Goal: Complete application form

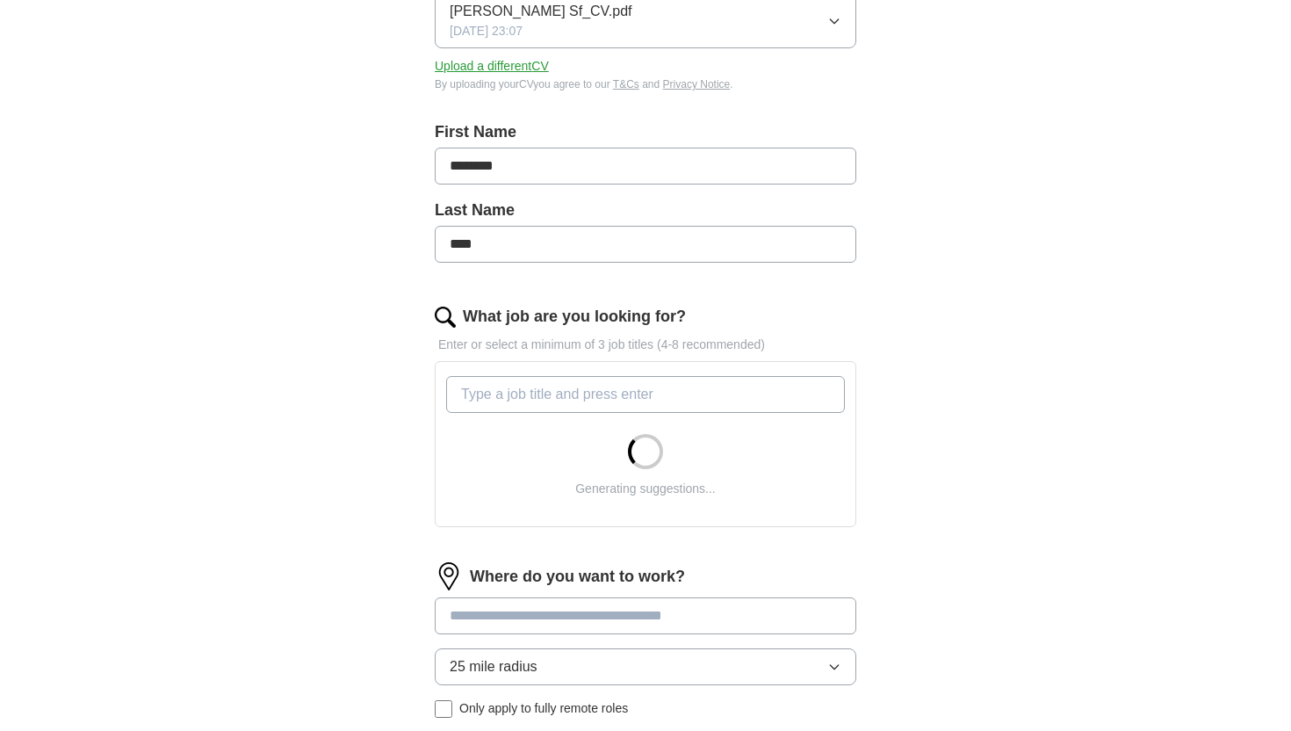
scroll to position [278, 0]
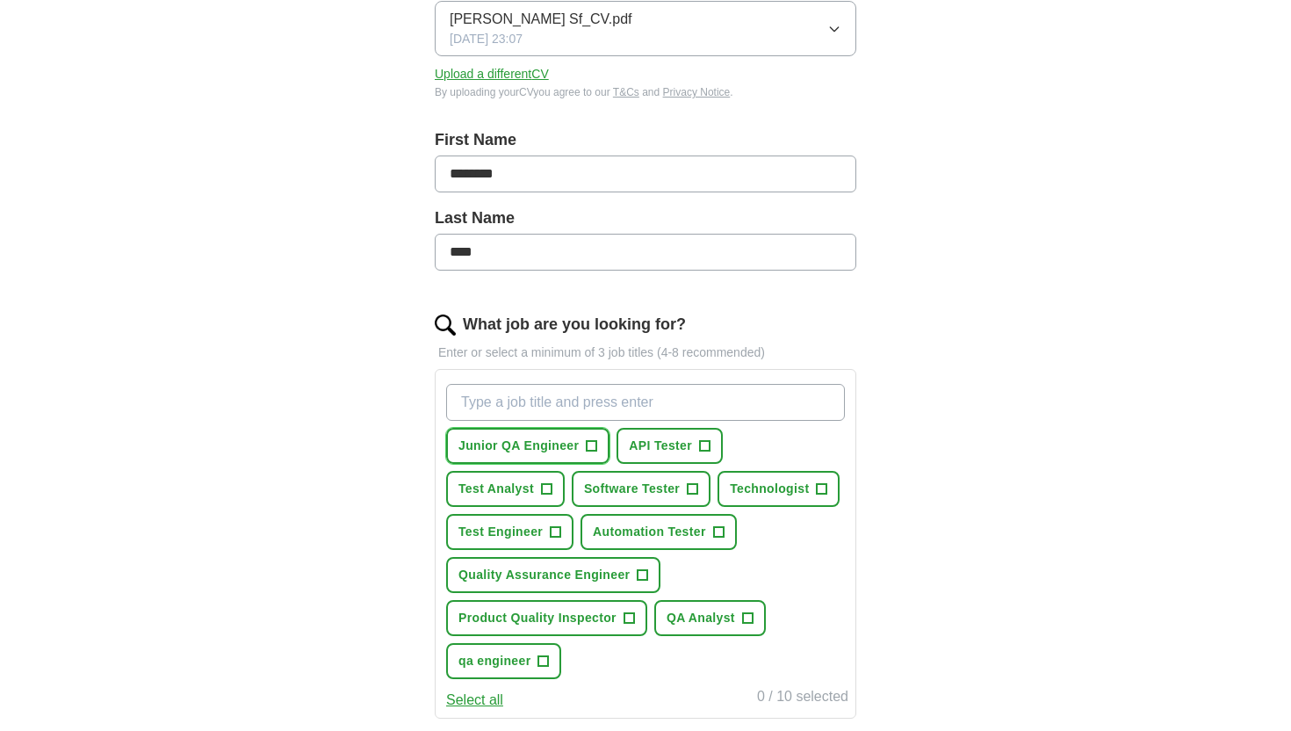
click at [590, 439] on span "+" at bounding box center [592, 446] width 11 height 14
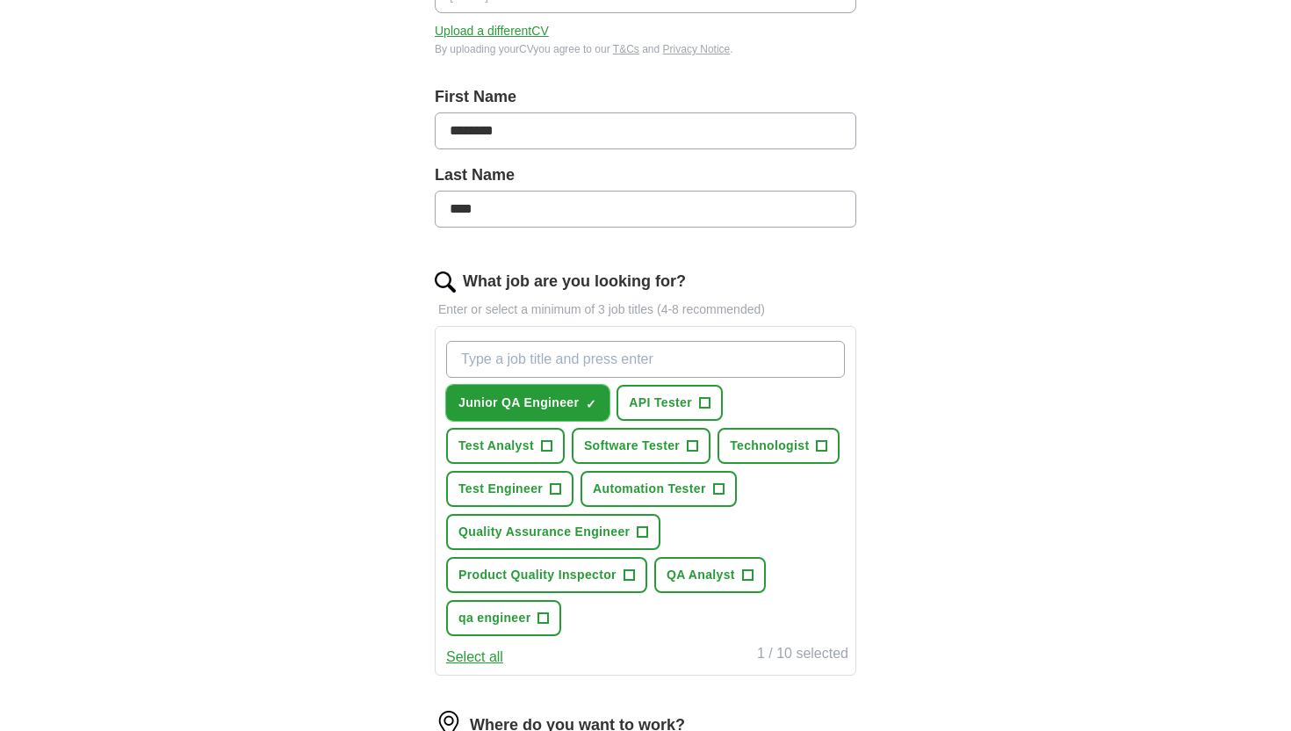
scroll to position [324, 0]
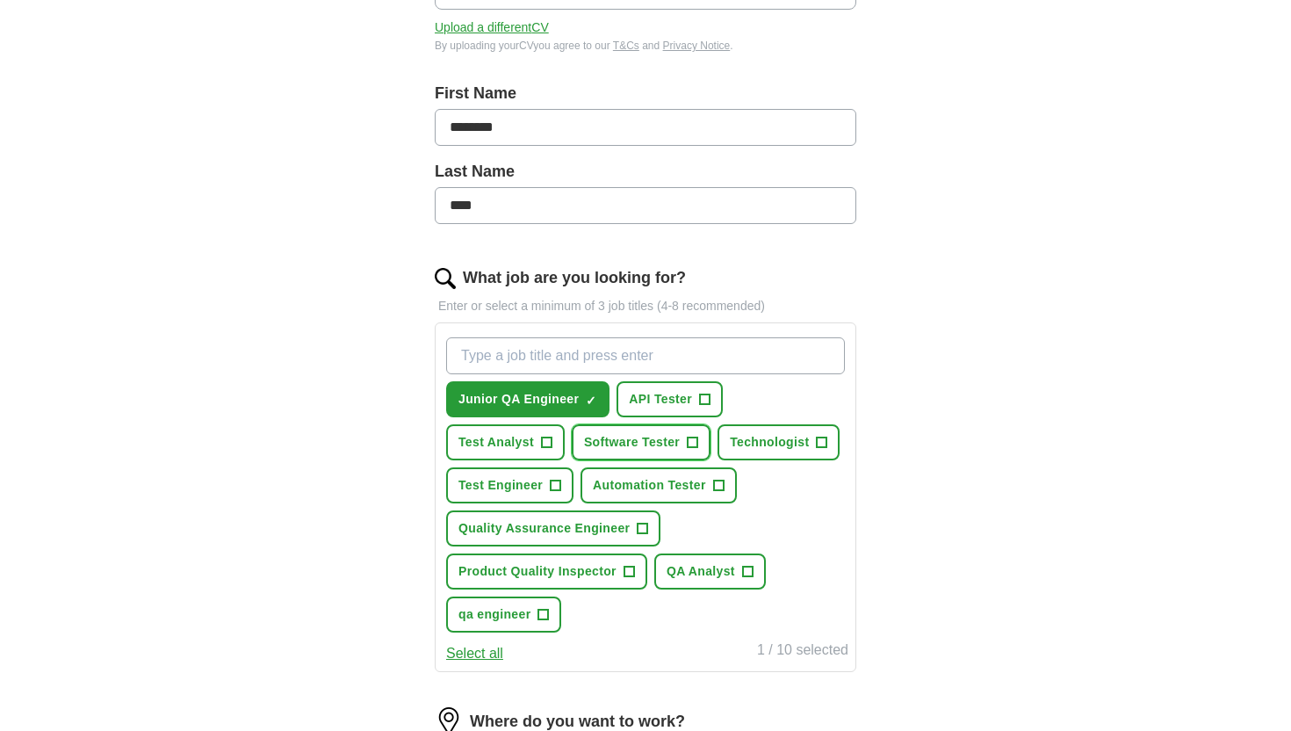
click at [690, 450] on span "+" at bounding box center [693, 443] width 11 height 14
click at [493, 652] on button "Select all" at bounding box center [474, 653] width 57 height 21
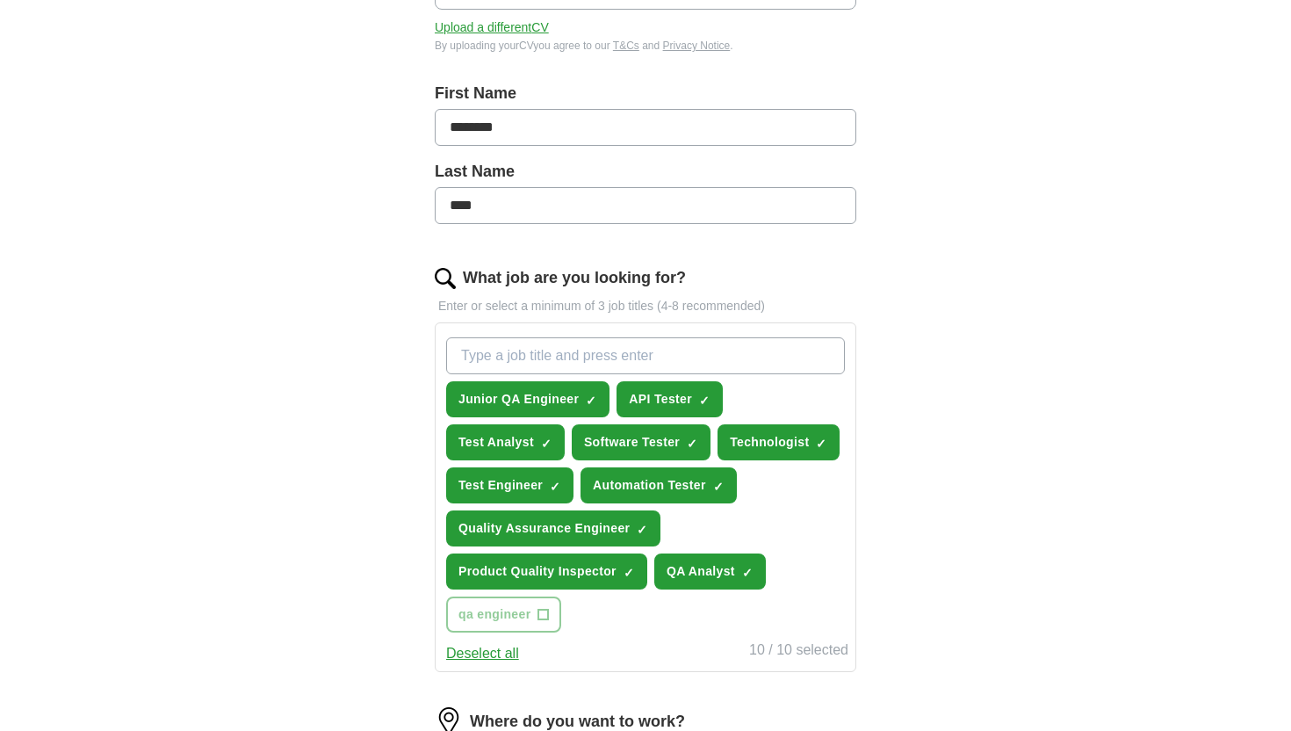
click at [493, 653] on button "Deselect all" at bounding box center [482, 653] width 73 height 21
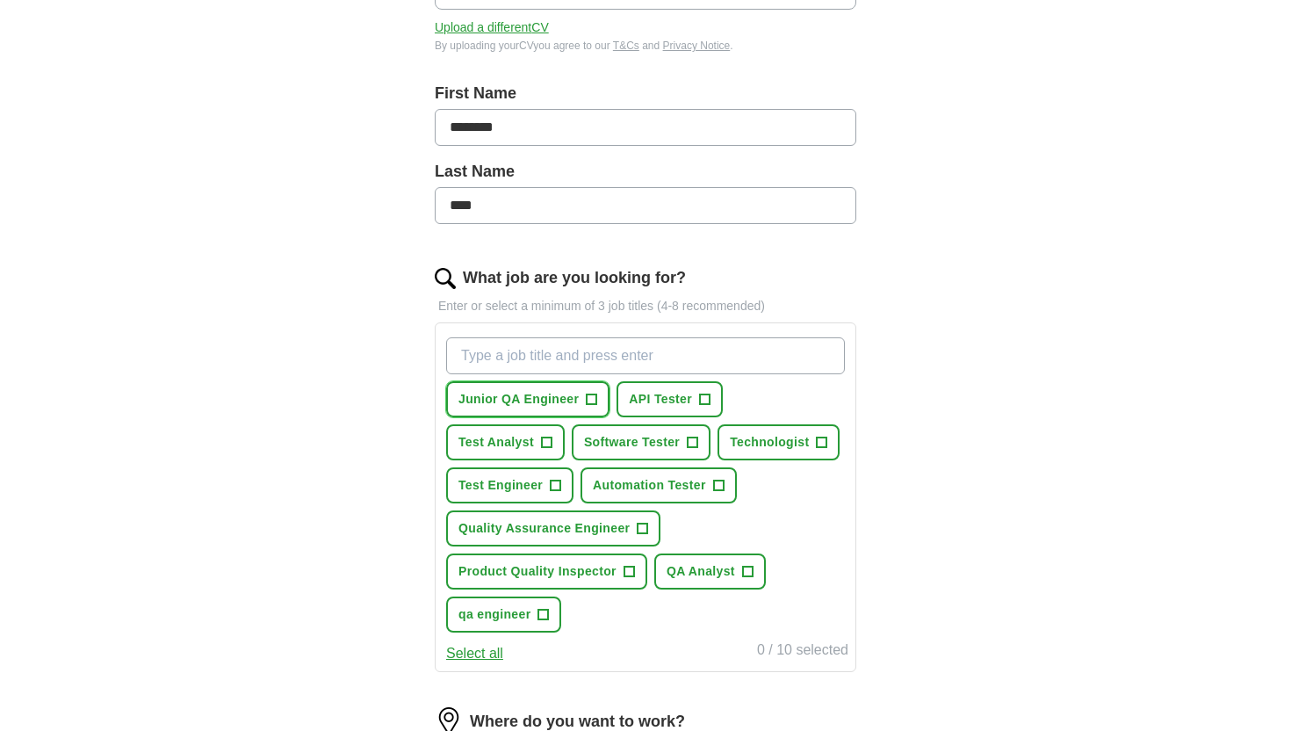
click at [587, 393] on span "+" at bounding box center [592, 400] width 11 height 14
click at [653, 393] on span "API Tester" at bounding box center [660, 399] width 63 height 18
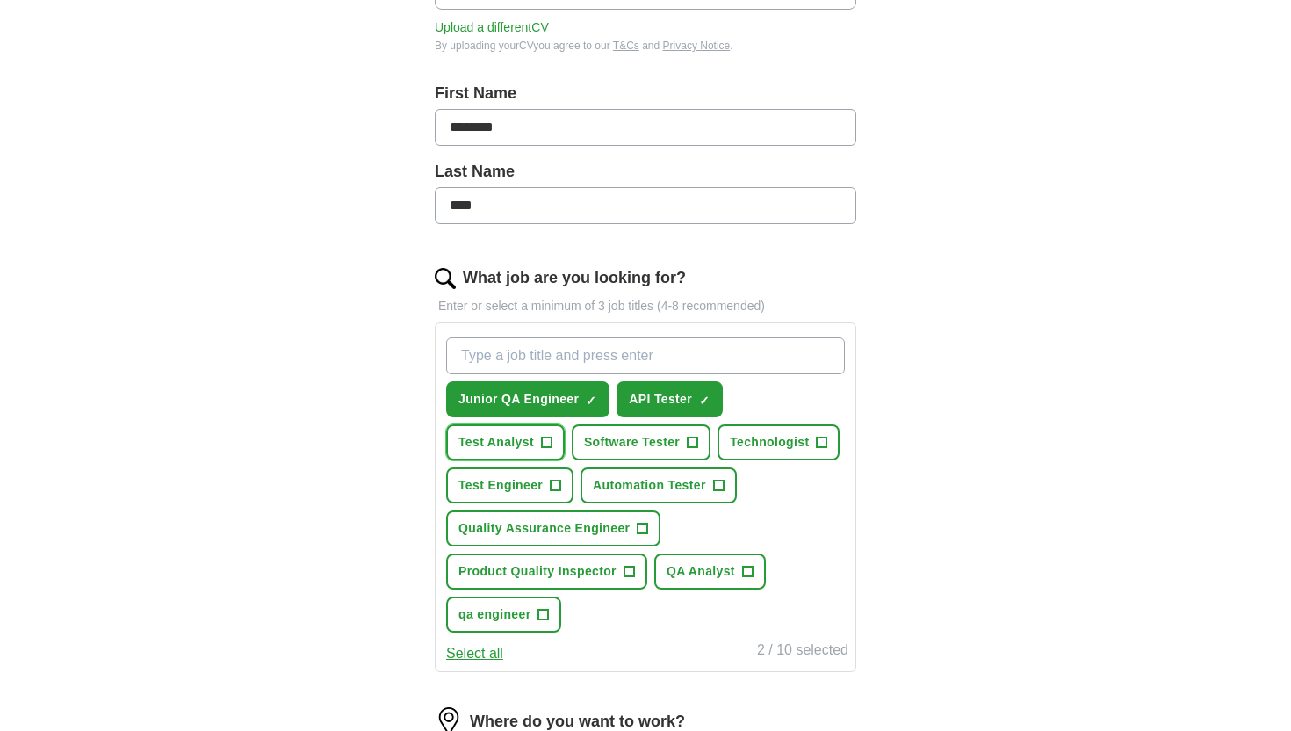
click at [541, 445] on span "+" at bounding box center [546, 441] width 11 height 11
click at [659, 483] on span "Automation Tester" at bounding box center [649, 485] width 113 height 18
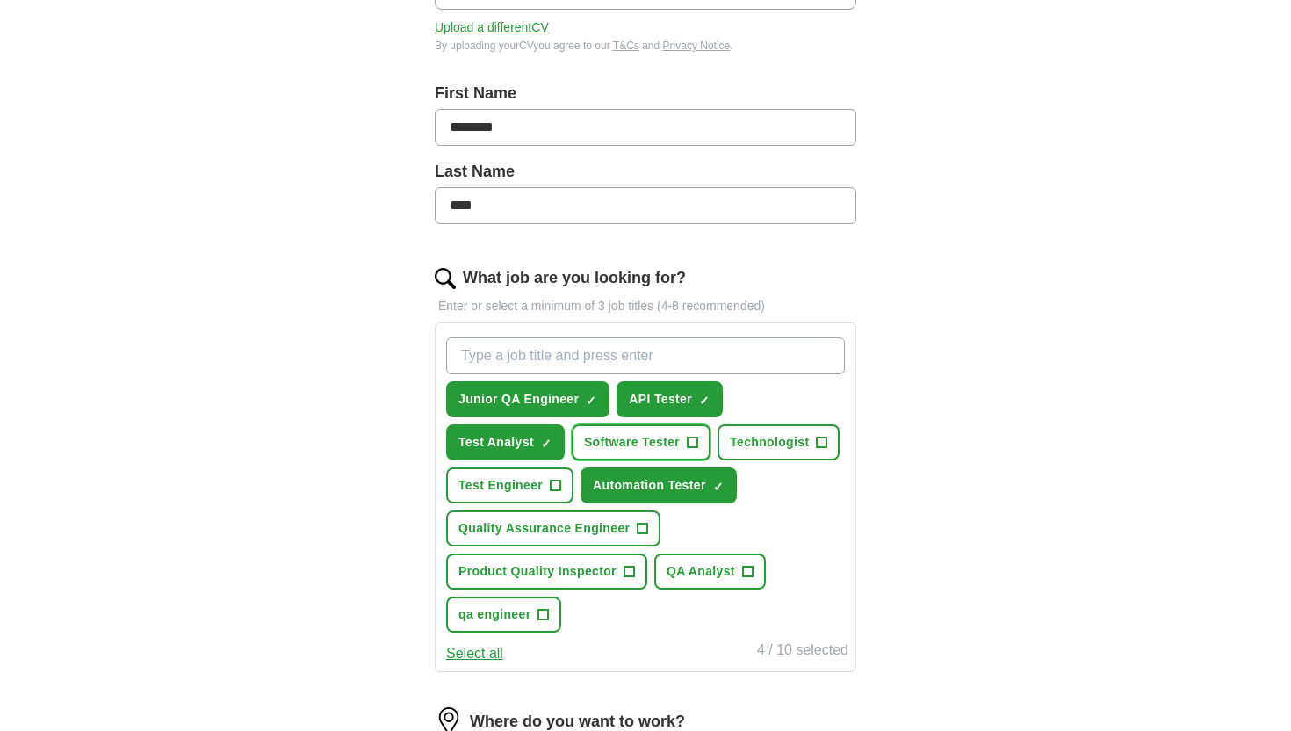
click at [662, 440] on span "Software Tester" at bounding box center [632, 442] width 96 height 18
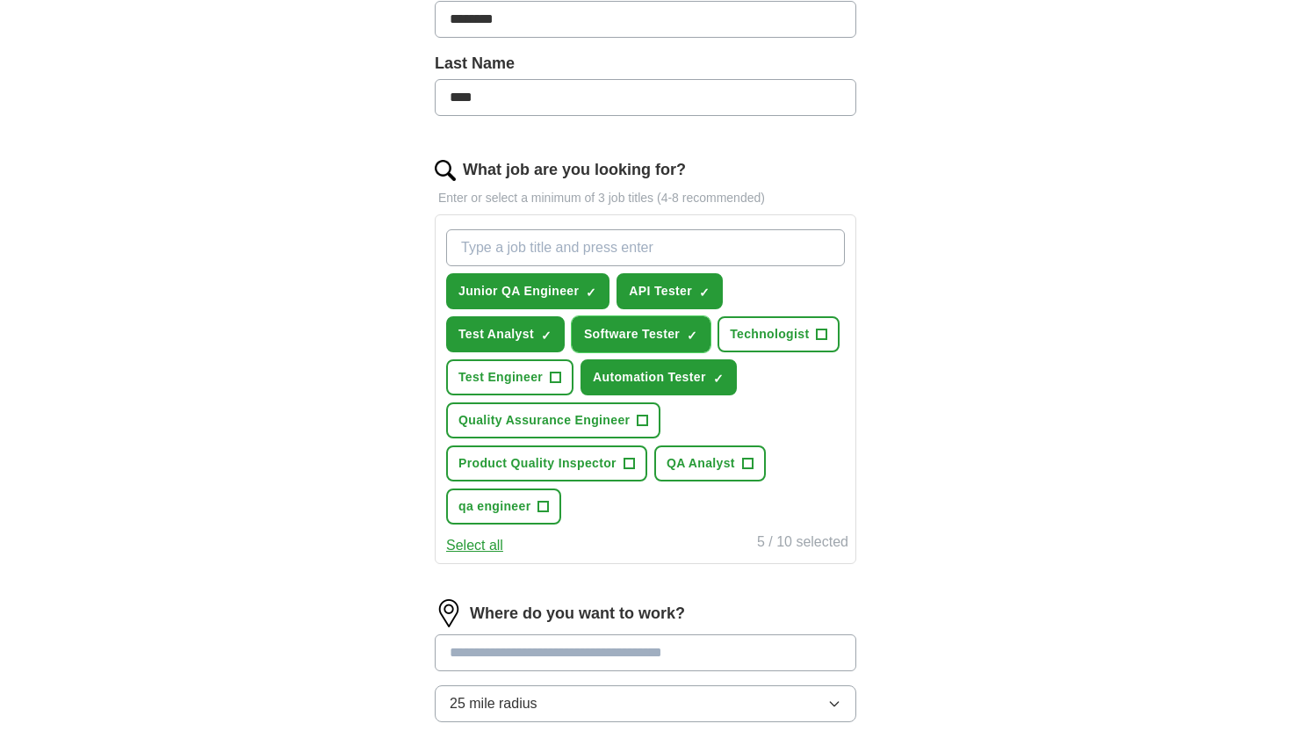
scroll to position [409, 0]
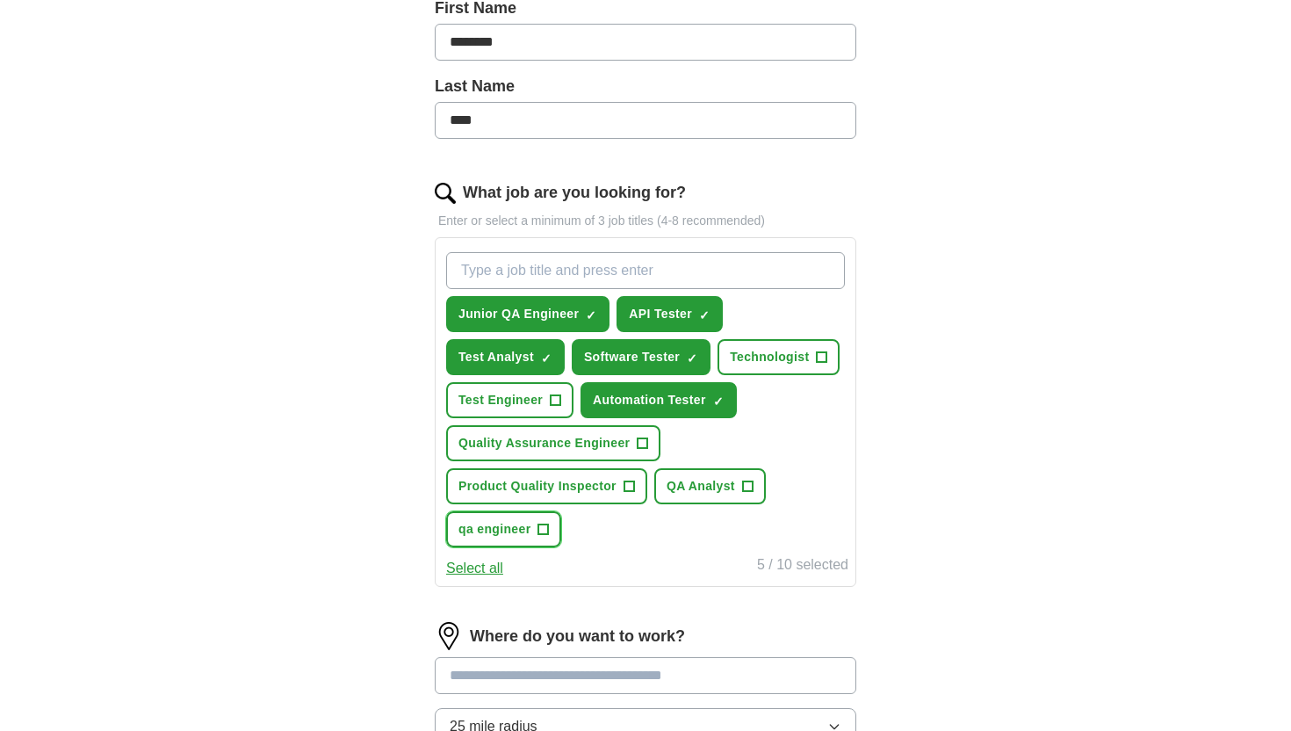
click at [538, 523] on span "+" at bounding box center [543, 530] width 11 height 14
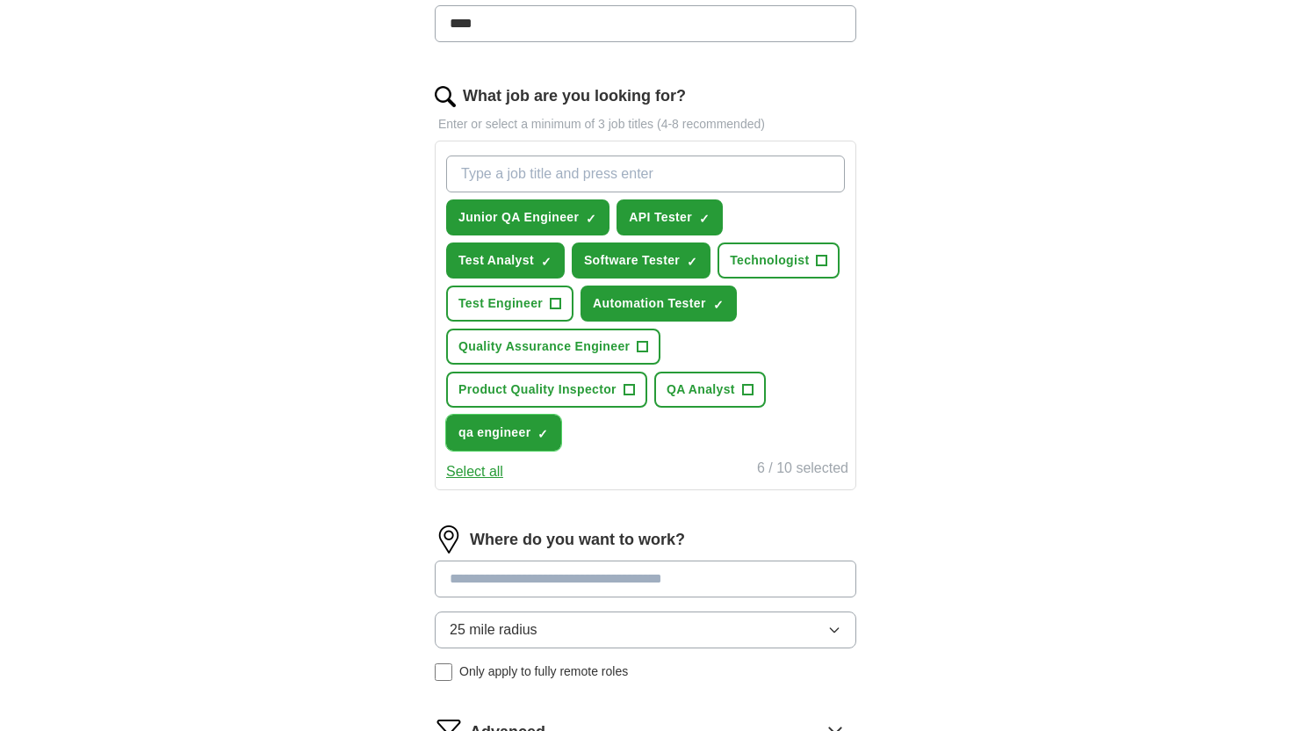
scroll to position [513, 0]
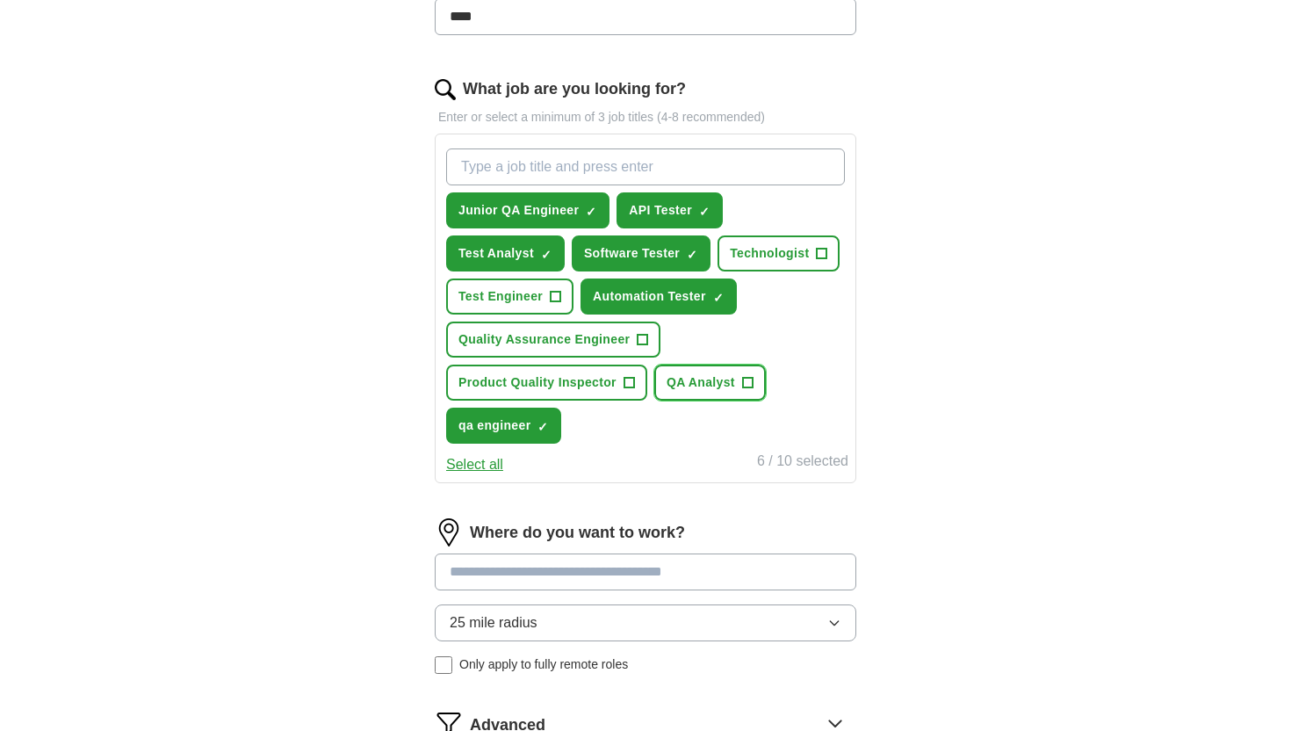
click at [729, 386] on span "QA Analyst" at bounding box center [701, 382] width 69 height 18
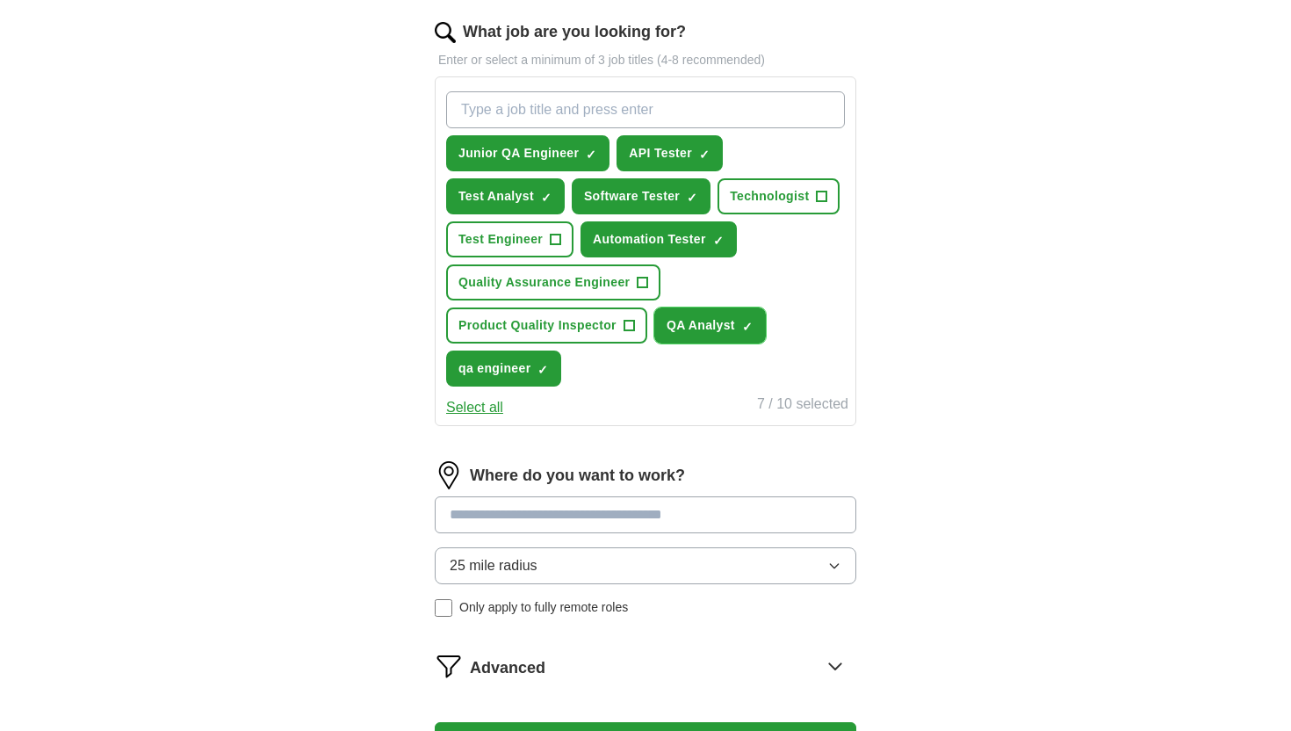
scroll to position [572, 0]
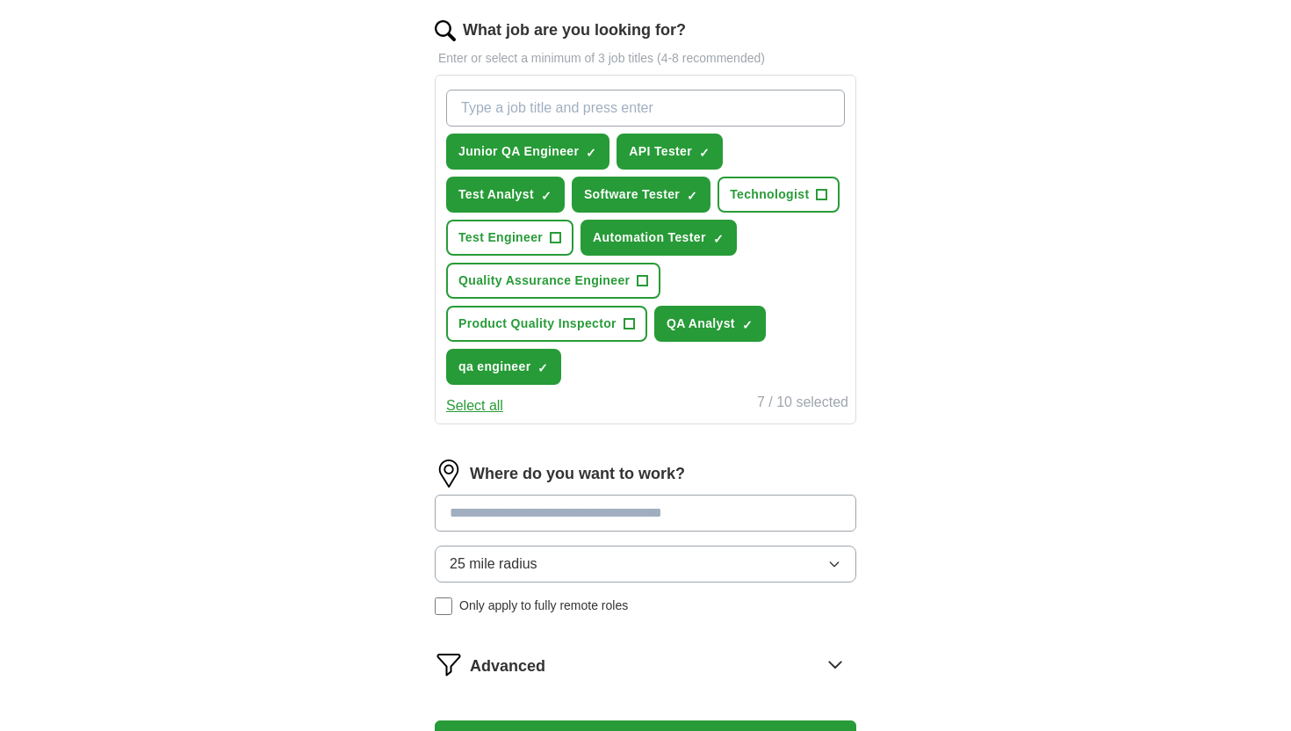
click at [559, 517] on input at bounding box center [646, 512] width 422 height 37
type input "**"
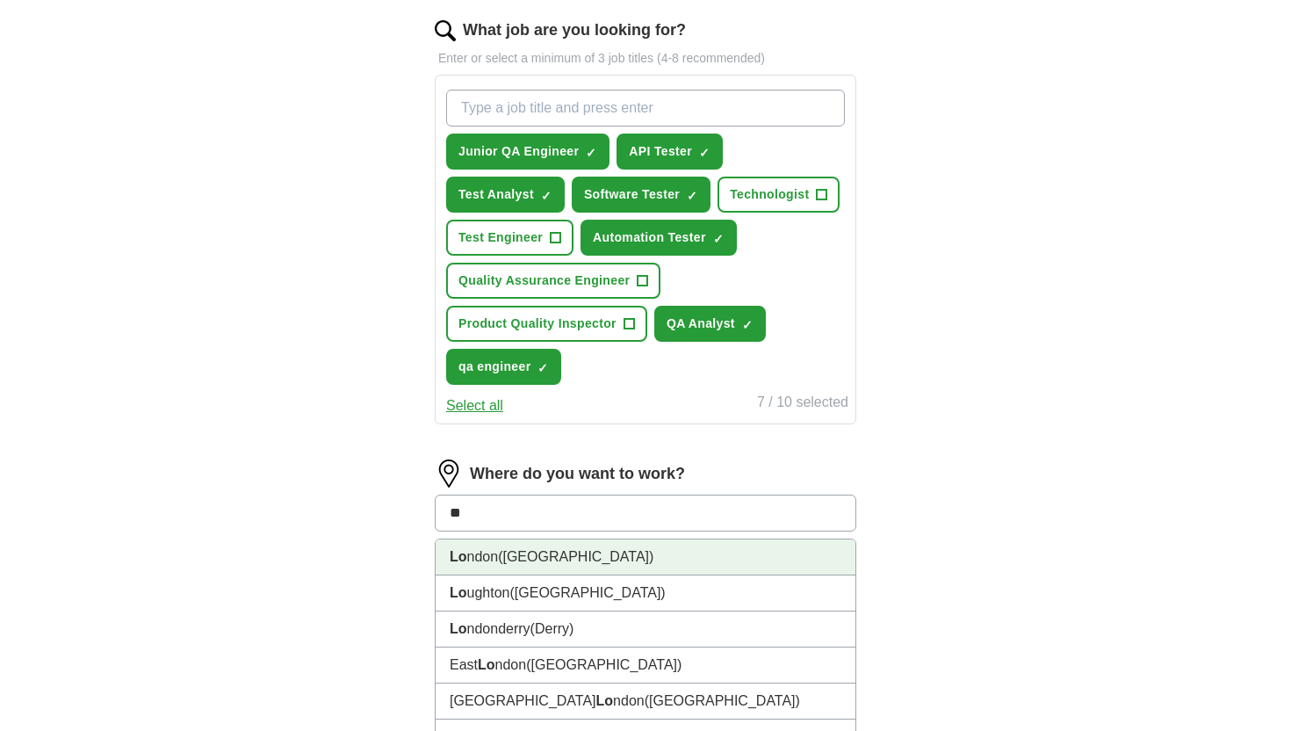
click at [499, 557] on li "Lo ndon ([GEOGRAPHIC_DATA])" at bounding box center [646, 557] width 420 height 36
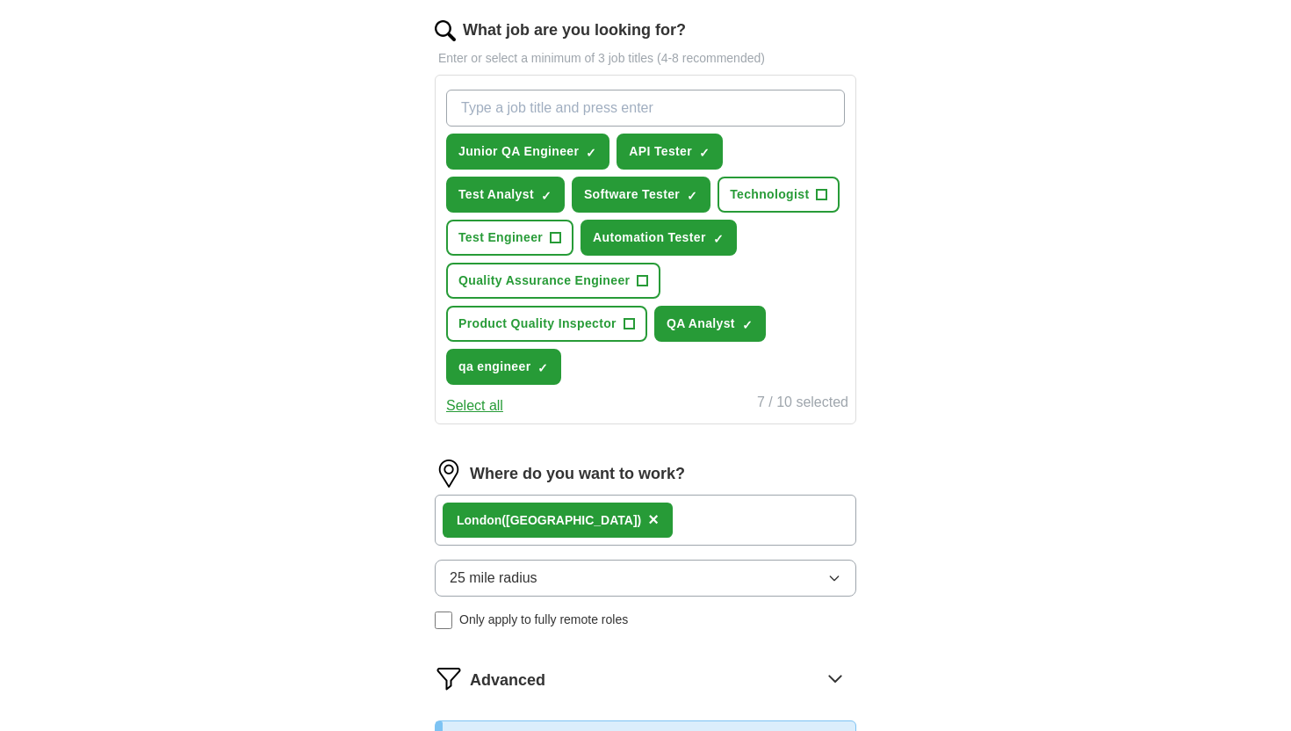
click at [564, 576] on button "25 mile radius" at bounding box center [646, 577] width 422 height 37
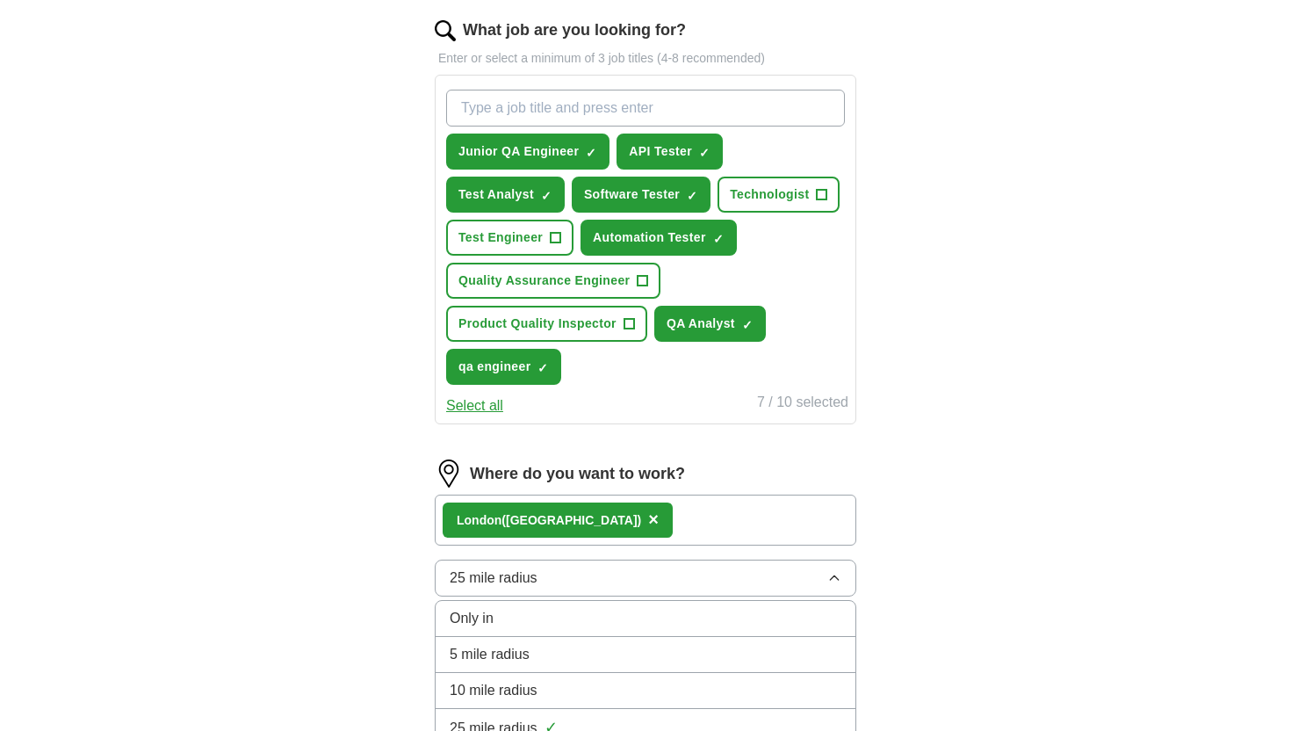
click at [281, 557] on div "ApplyIQ Let ApplyIQ do the hard work of searching and applying for jobs. Just t…" at bounding box center [645, 198] width 1124 height 1433
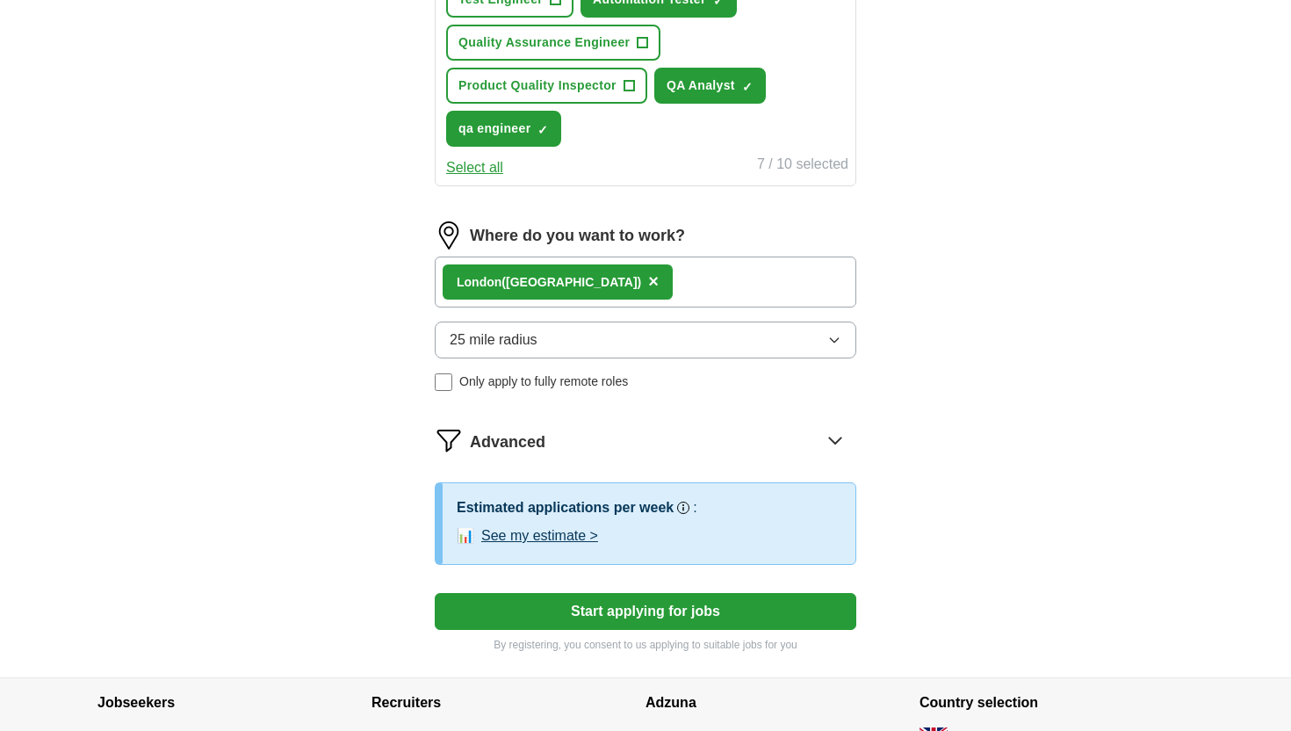
scroll to position [811, 0]
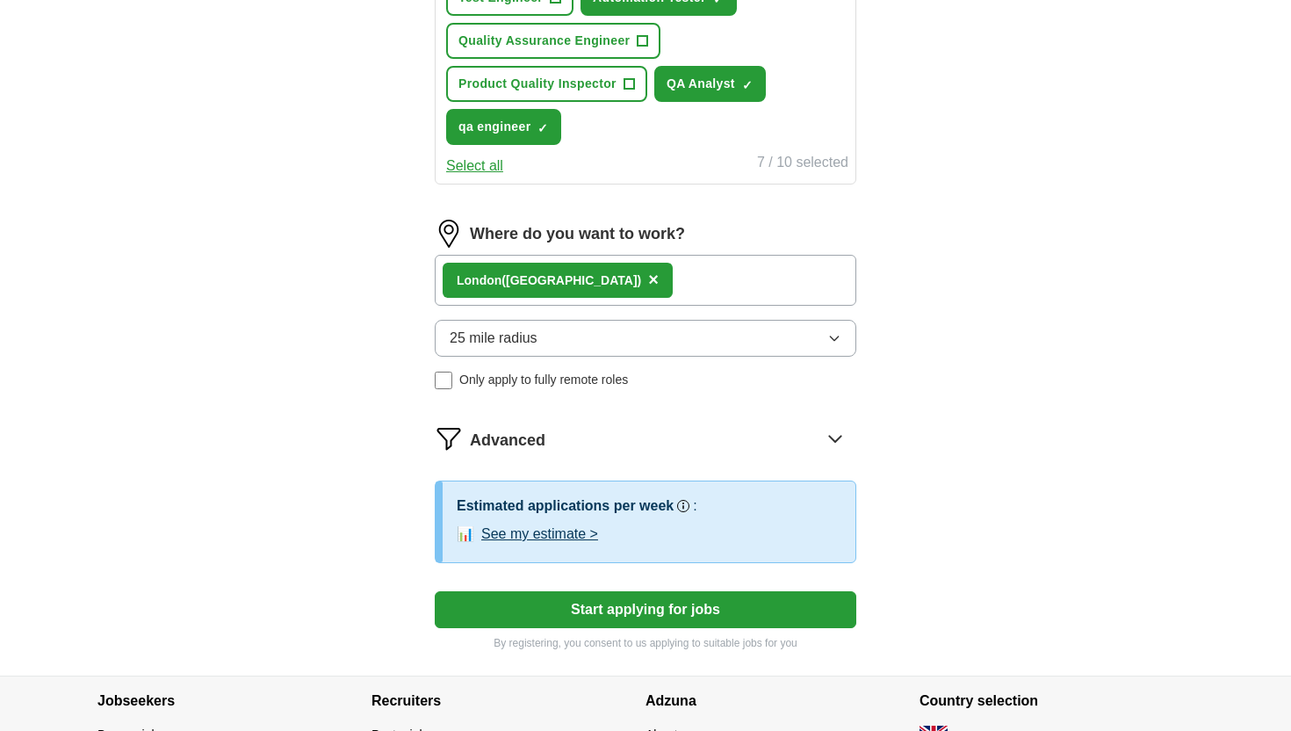
click at [587, 617] on button "Start applying for jobs" at bounding box center [646, 609] width 422 height 37
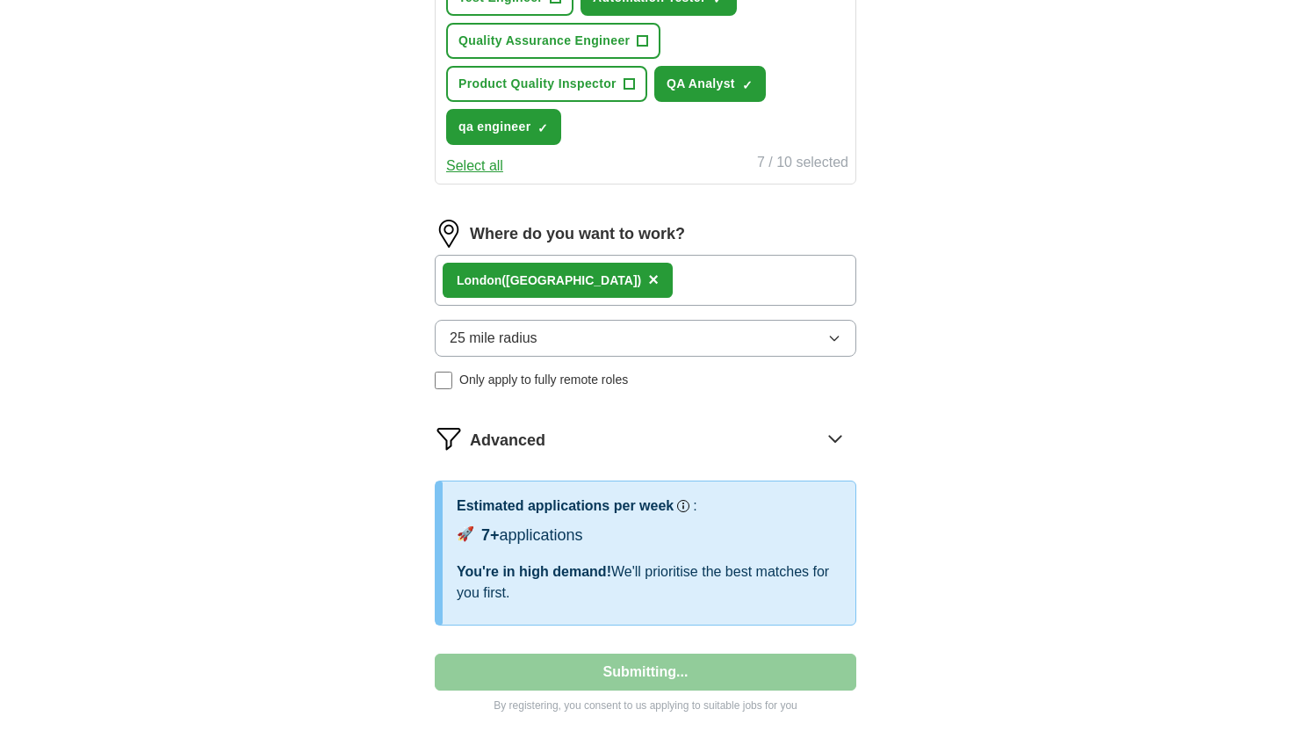
select select "**"
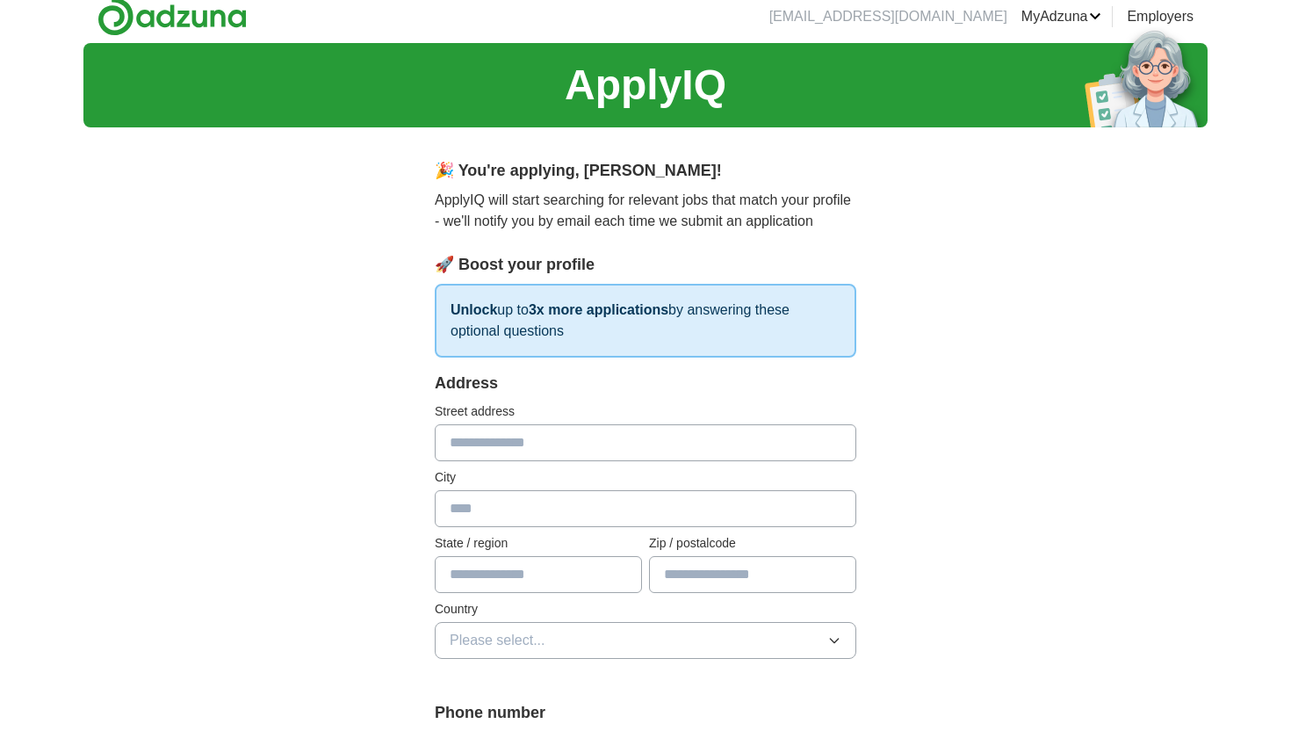
scroll to position [4, 0]
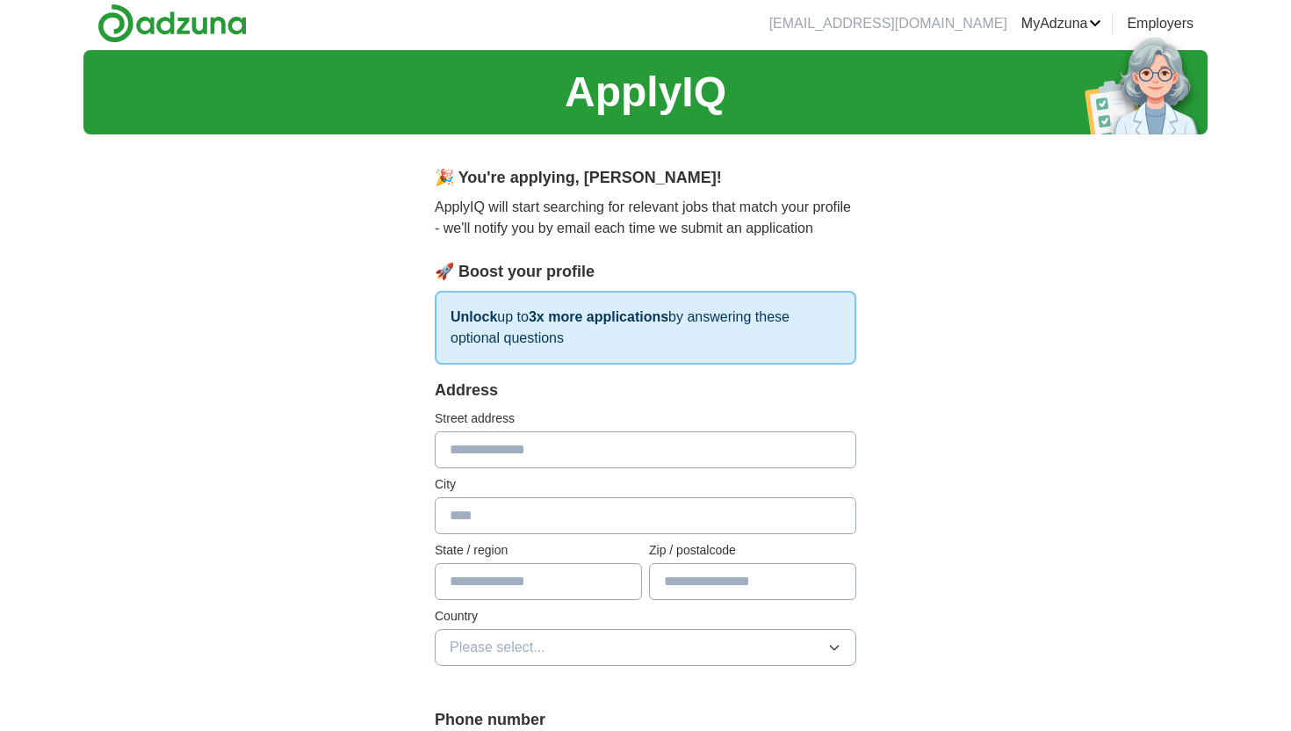
click at [512, 458] on input "text" at bounding box center [646, 449] width 422 height 37
type input "**********"
type input "*********"
type input "****"
type input "********"
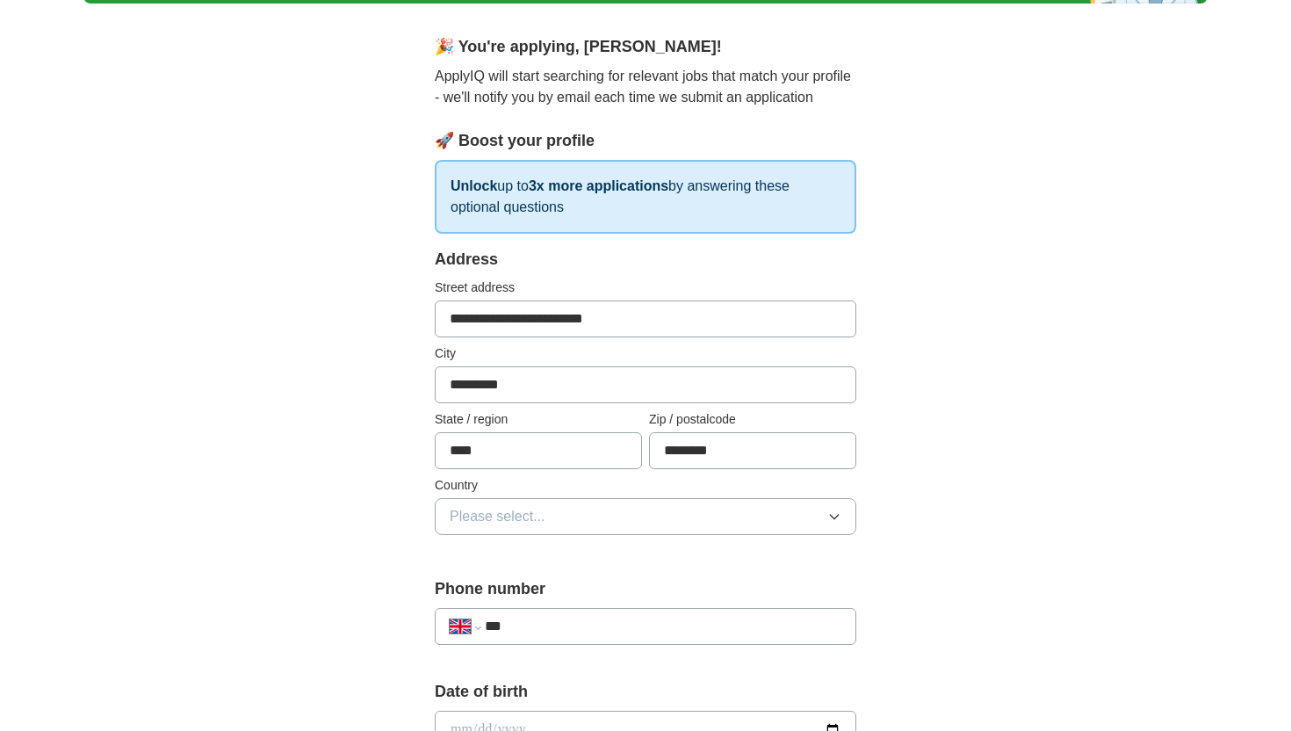
scroll to position [145, 0]
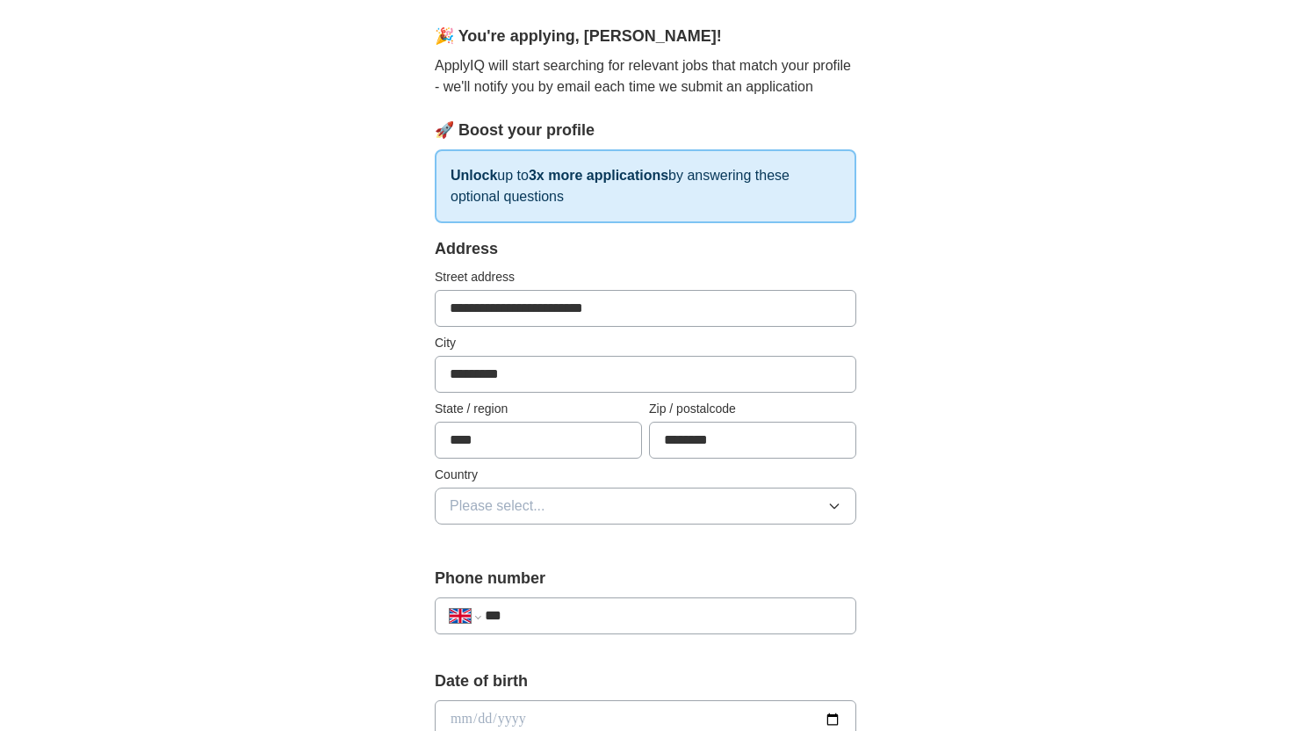
click at [613, 493] on button "Please select..." at bounding box center [646, 505] width 422 height 37
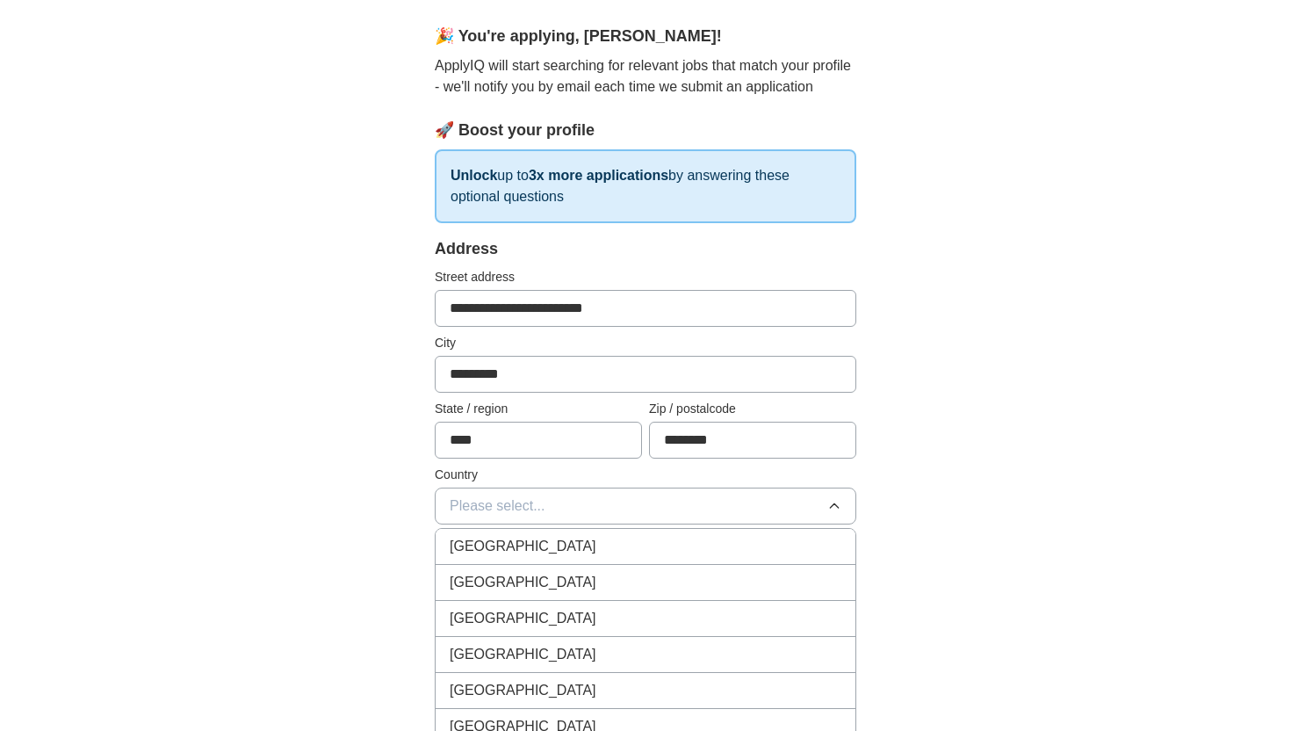
click at [608, 552] on div "[GEOGRAPHIC_DATA]" at bounding box center [646, 546] width 392 height 21
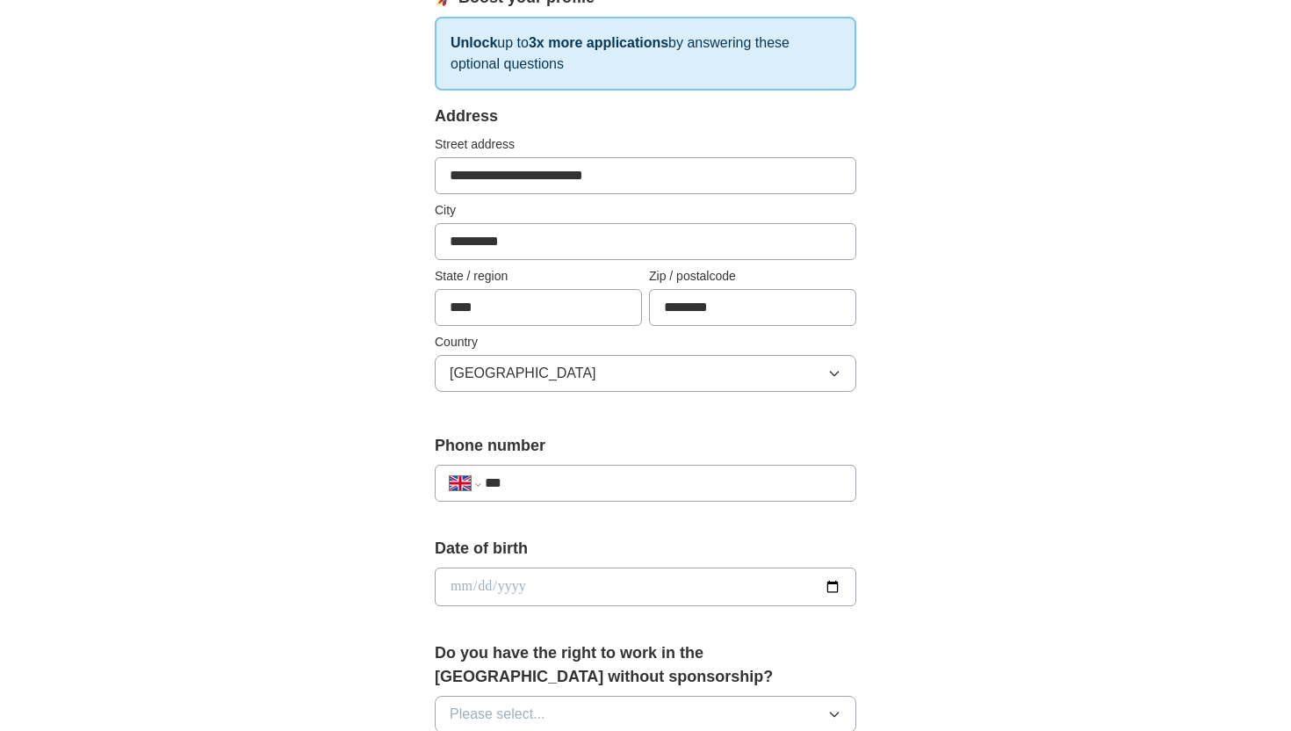
scroll to position [277, 0]
click at [583, 475] on input "***" at bounding box center [663, 483] width 357 height 21
type input "**********"
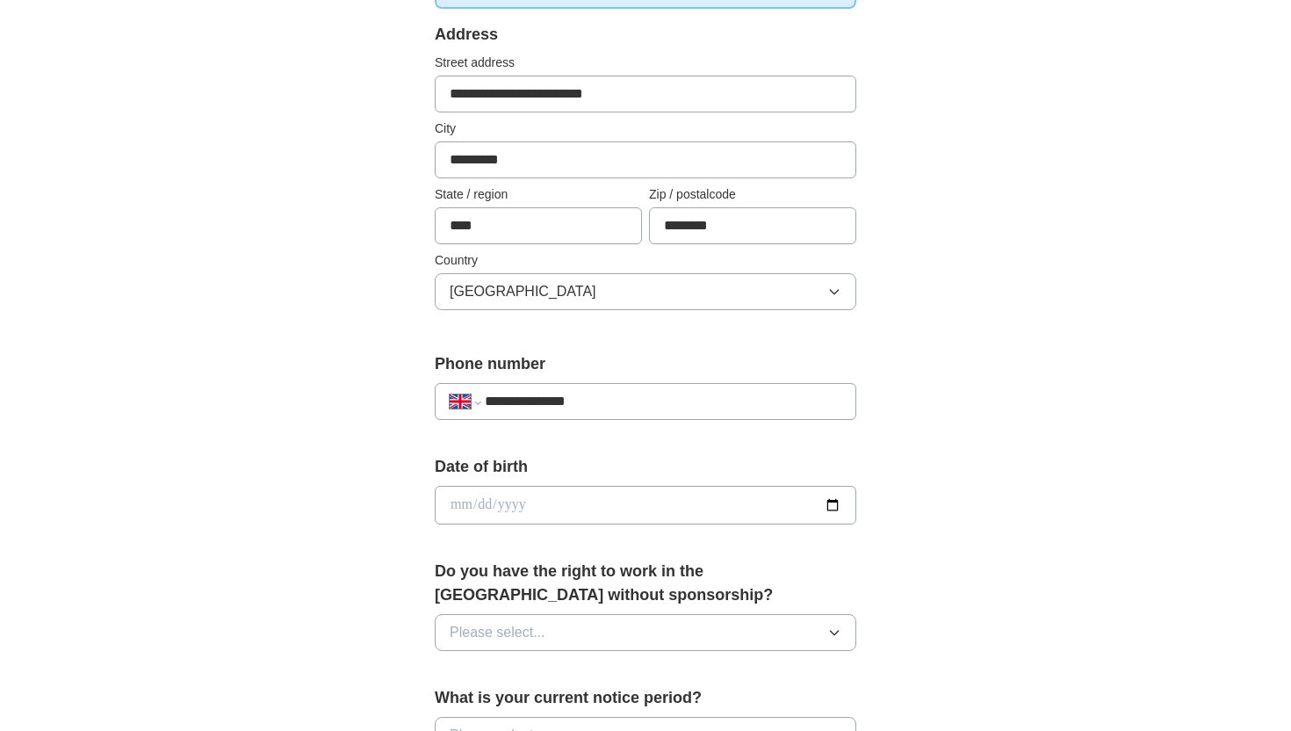
scroll to position [360, 0]
click at [591, 501] on input "date" at bounding box center [646, 504] width 422 height 39
type input "**********"
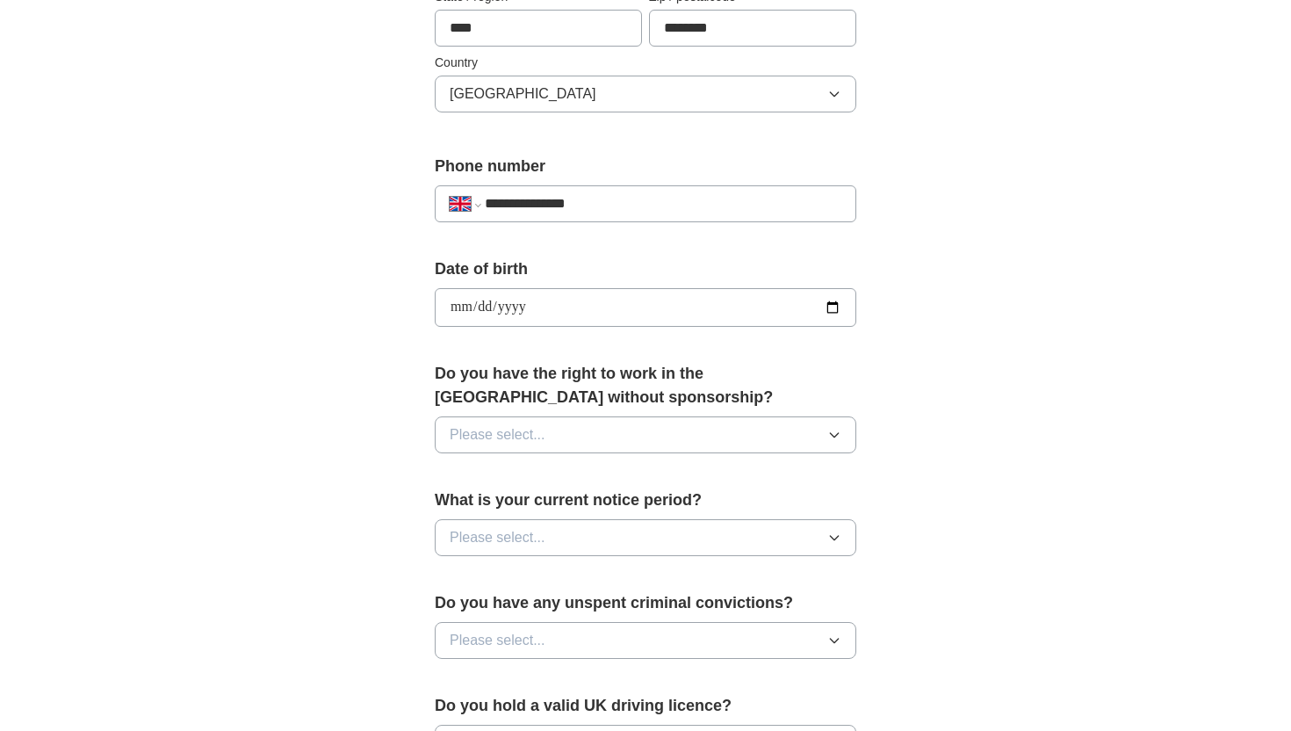
scroll to position [556, 0]
click at [586, 433] on button "Please select..." at bounding box center [646, 435] width 422 height 37
click at [307, 373] on div "**********" at bounding box center [645, 286] width 1124 height 1576
click at [480, 425] on span "Please select..." at bounding box center [498, 435] width 96 height 21
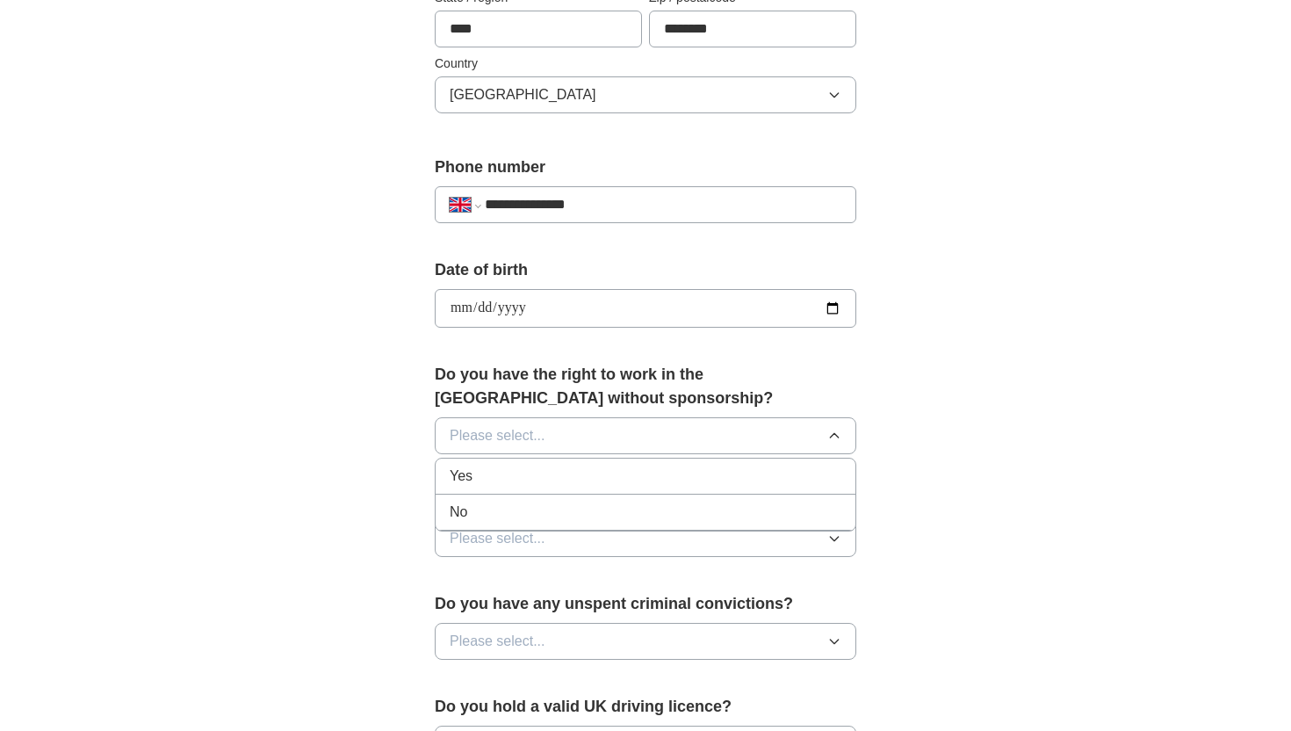
click at [481, 510] on div "No" at bounding box center [646, 511] width 392 height 21
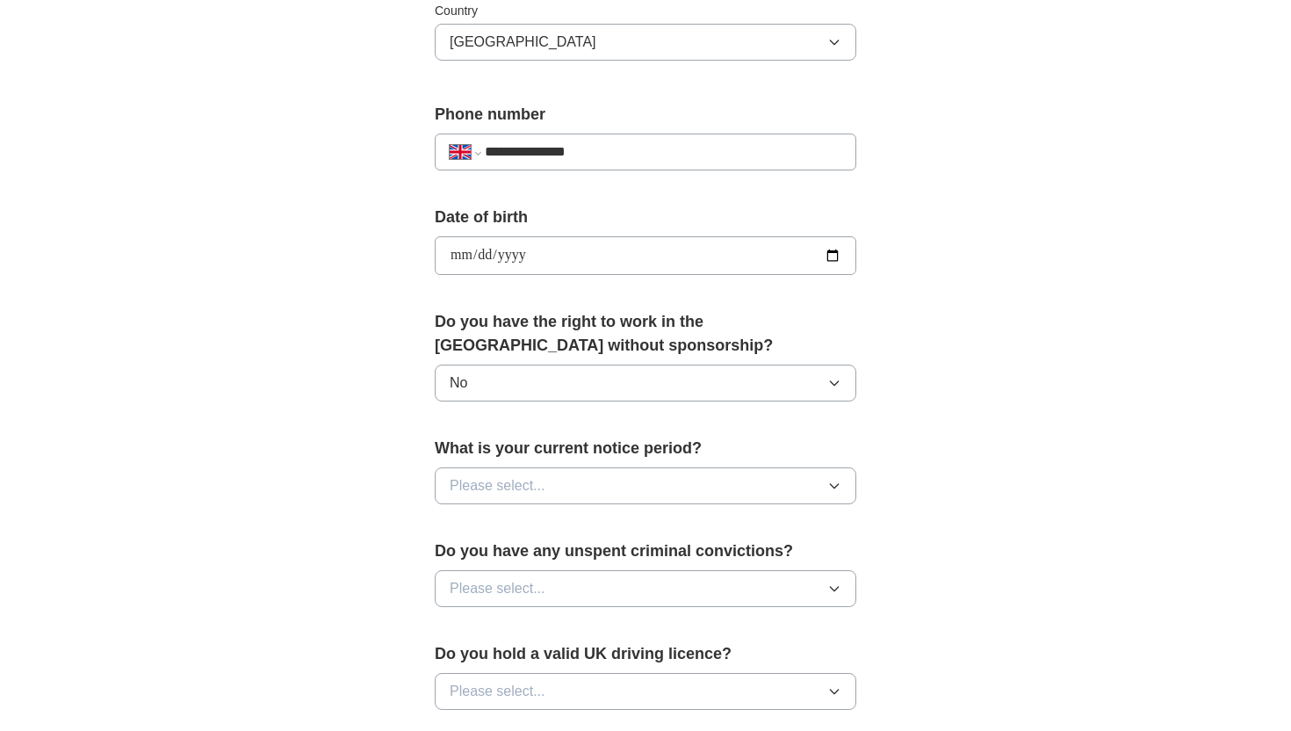
scroll to position [605, 0]
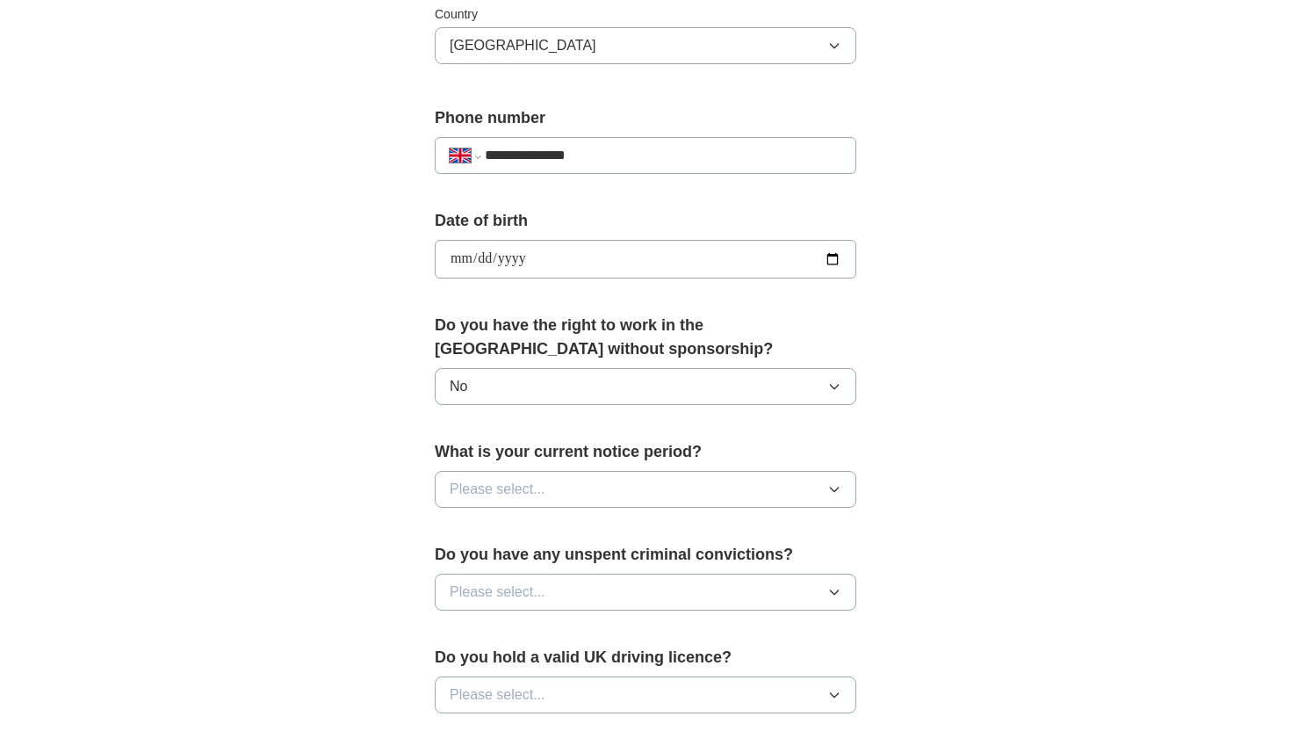
click at [519, 494] on span "Please select..." at bounding box center [498, 489] width 96 height 21
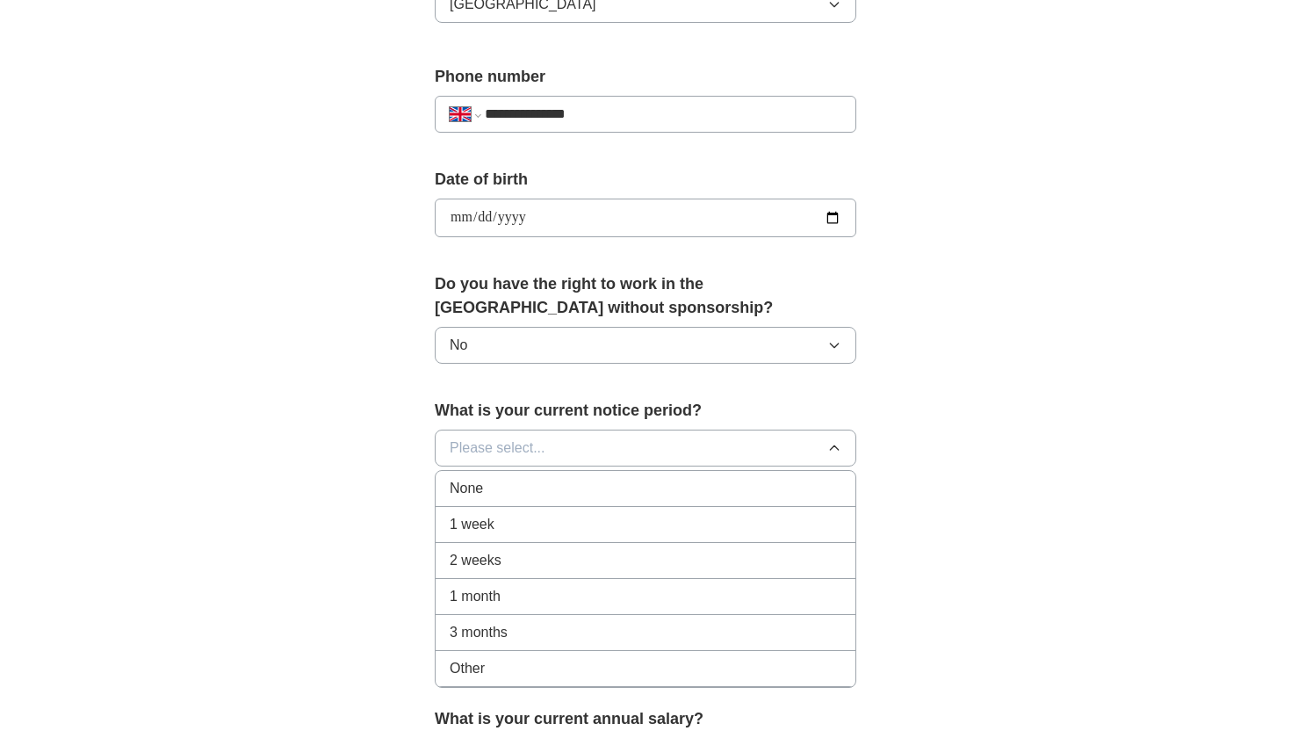
scroll to position [651, 0]
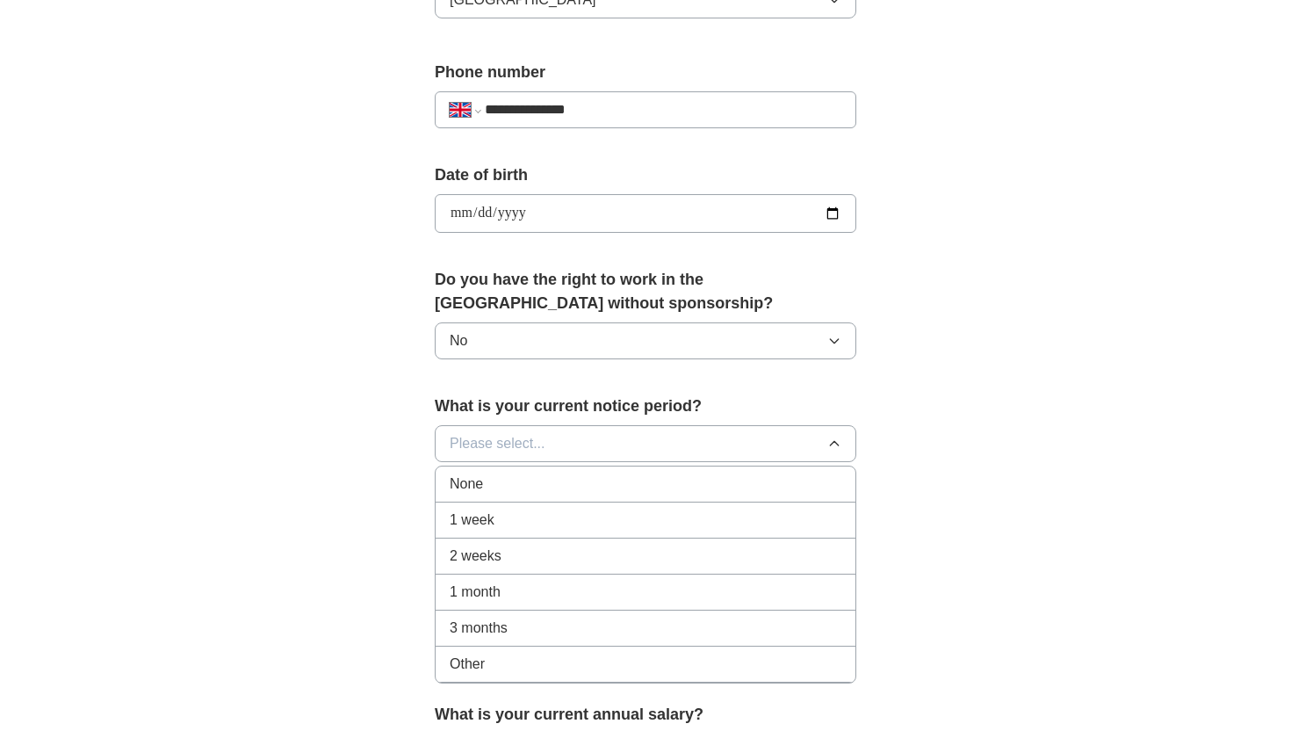
click at [509, 532] on li "1 week" at bounding box center [646, 520] width 420 height 36
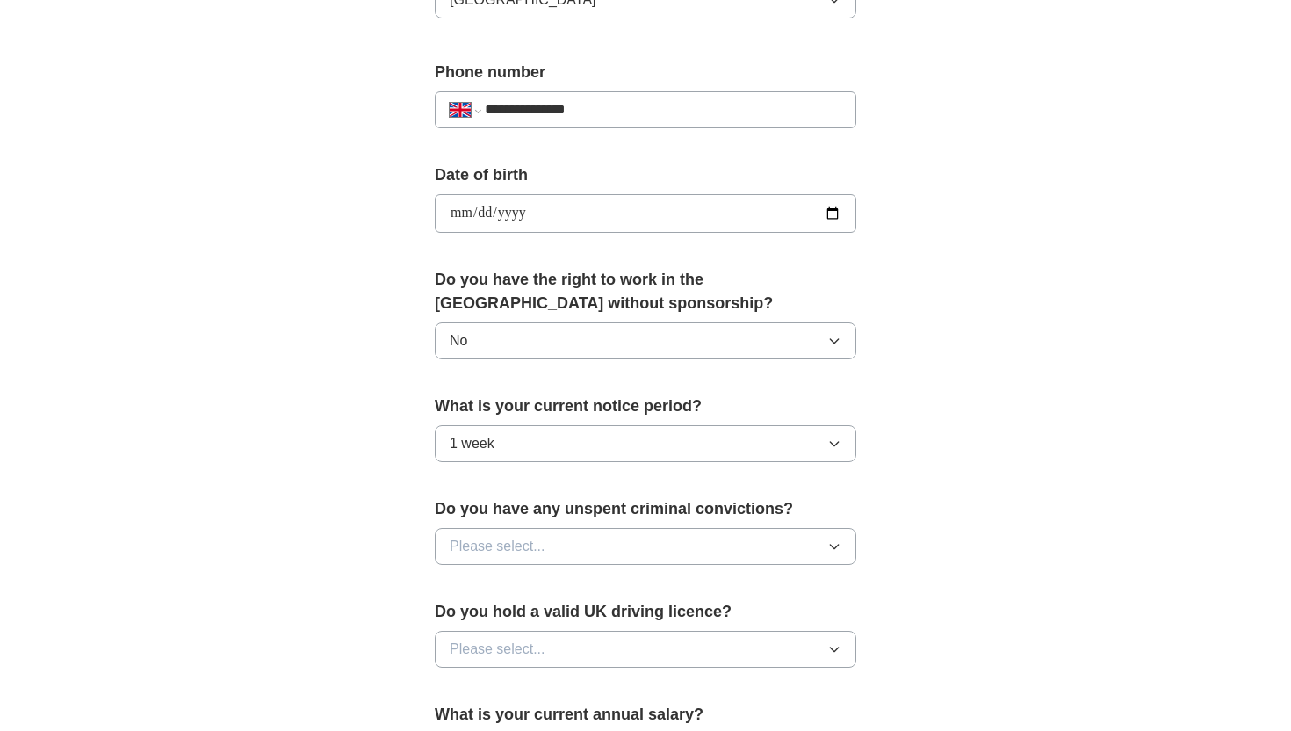
click at [517, 541] on span "Please select..." at bounding box center [498, 546] width 96 height 21
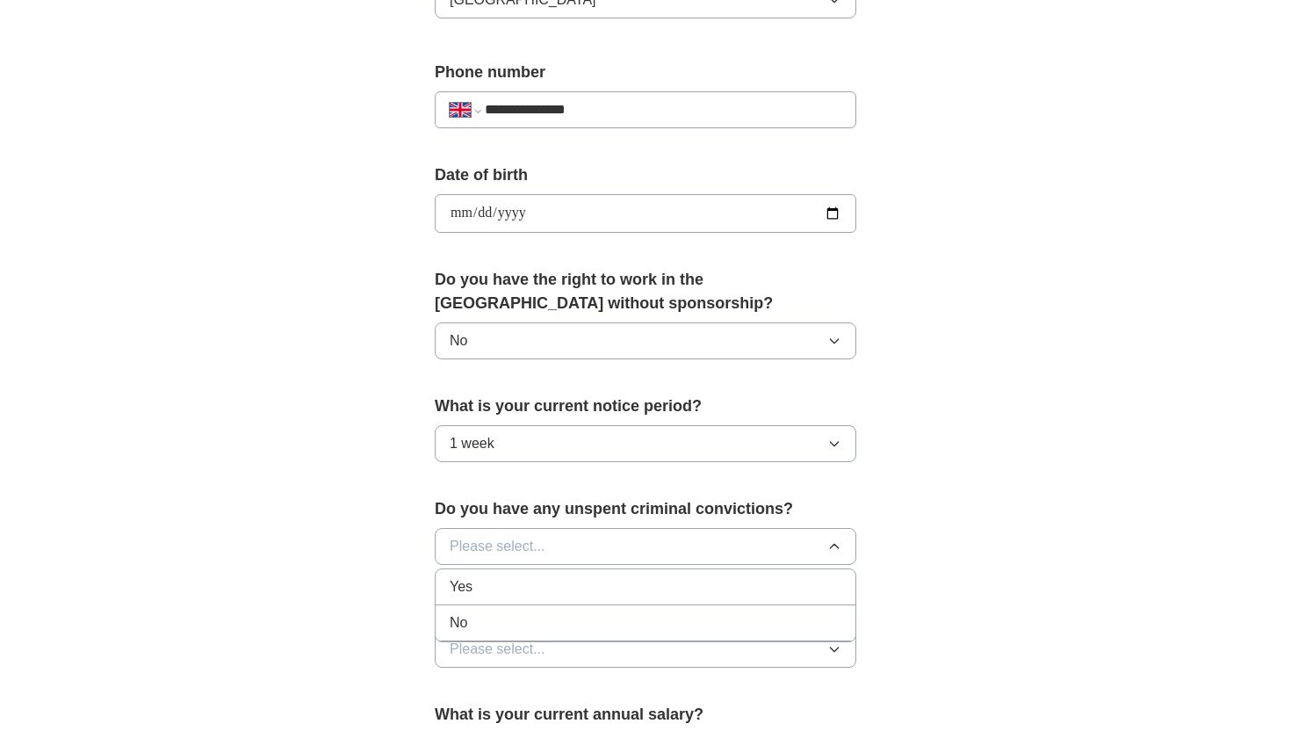
click at [530, 612] on div "No" at bounding box center [646, 622] width 392 height 21
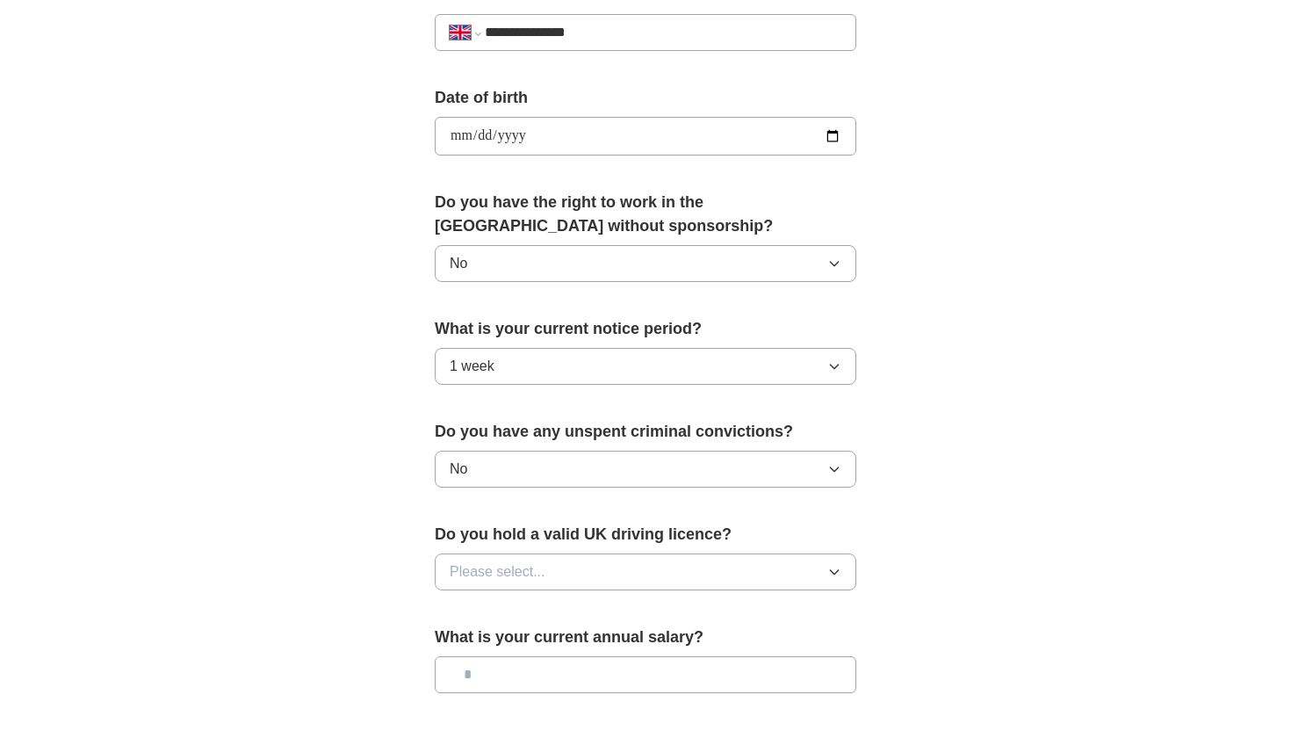
scroll to position [730, 0]
click at [519, 573] on span "Please select..." at bounding box center [498, 569] width 96 height 21
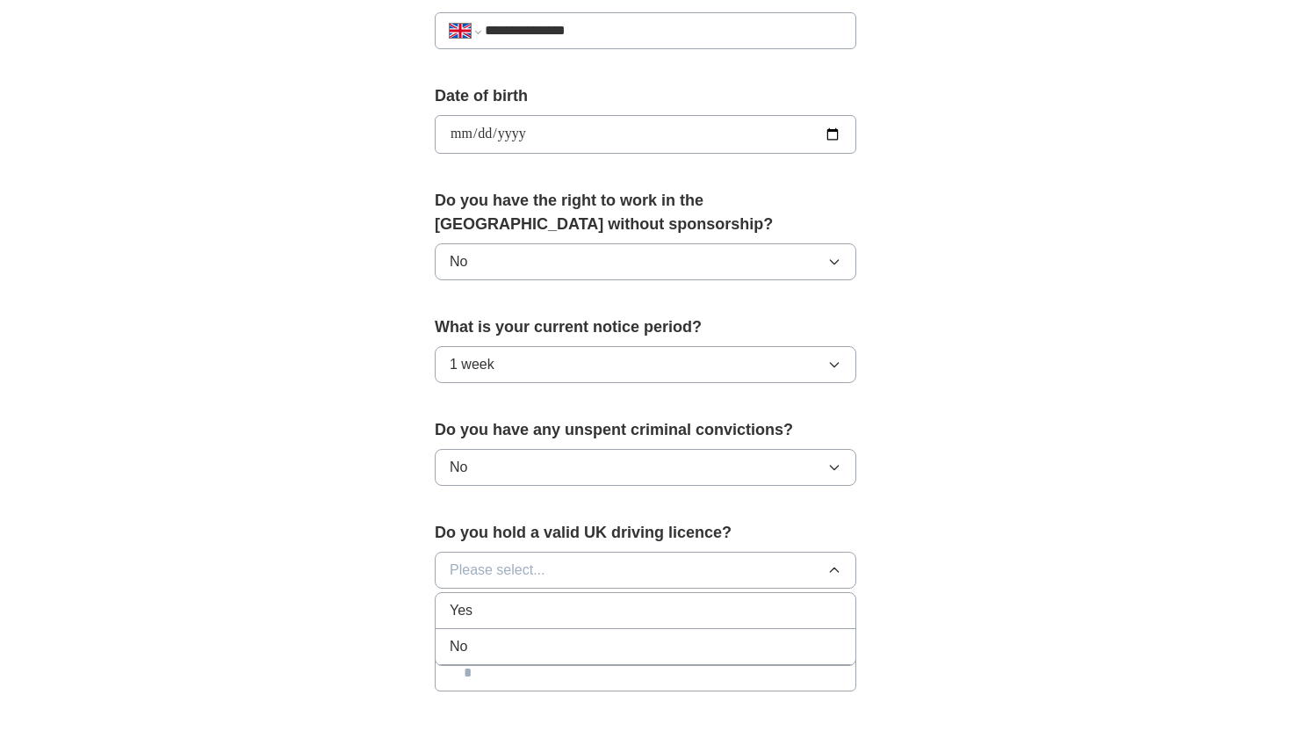
click at [521, 641] on div "No" at bounding box center [646, 646] width 392 height 21
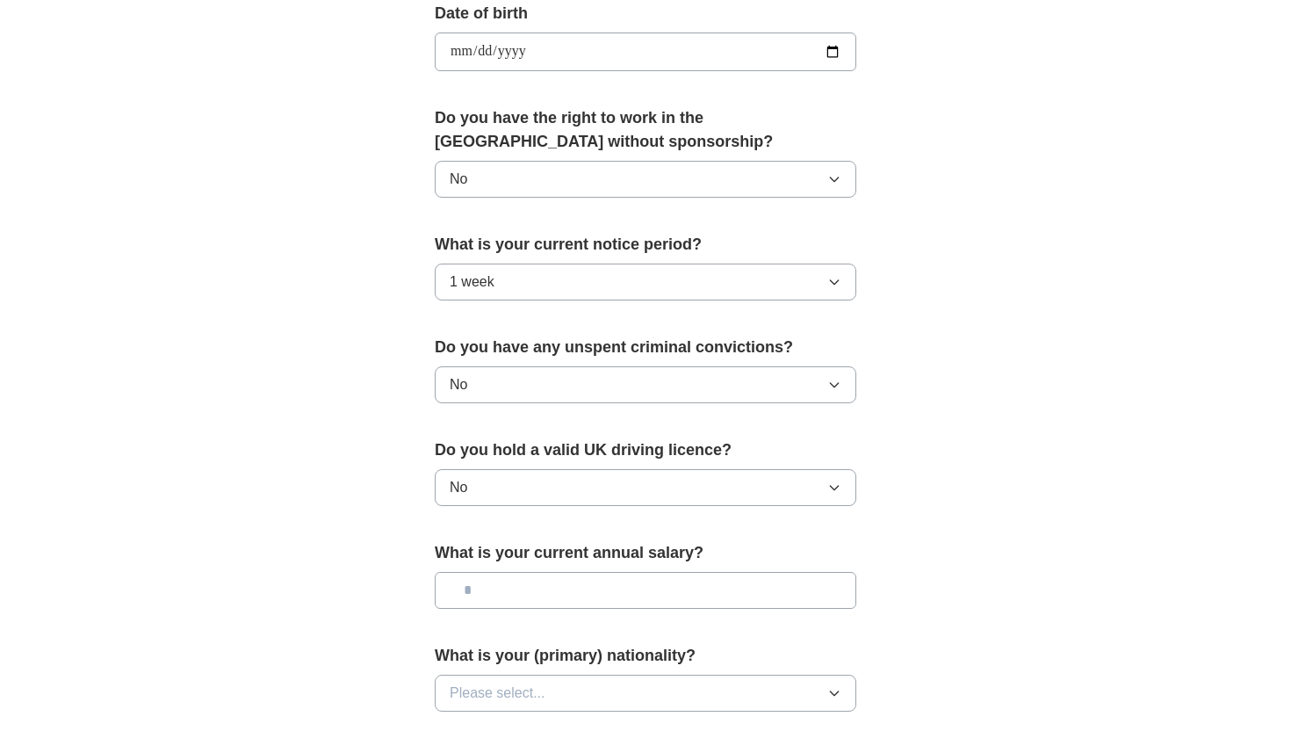
scroll to position [819, 0]
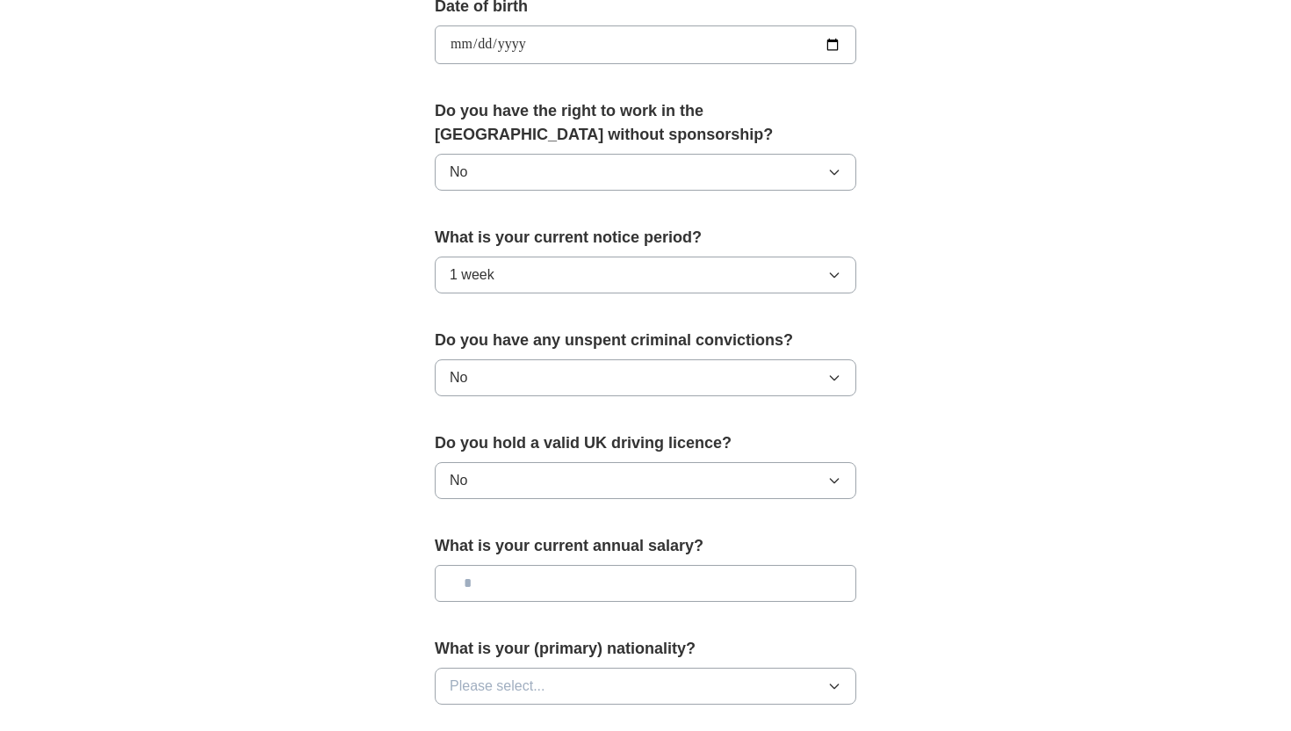
click at [516, 588] on input "text" at bounding box center [646, 583] width 422 height 37
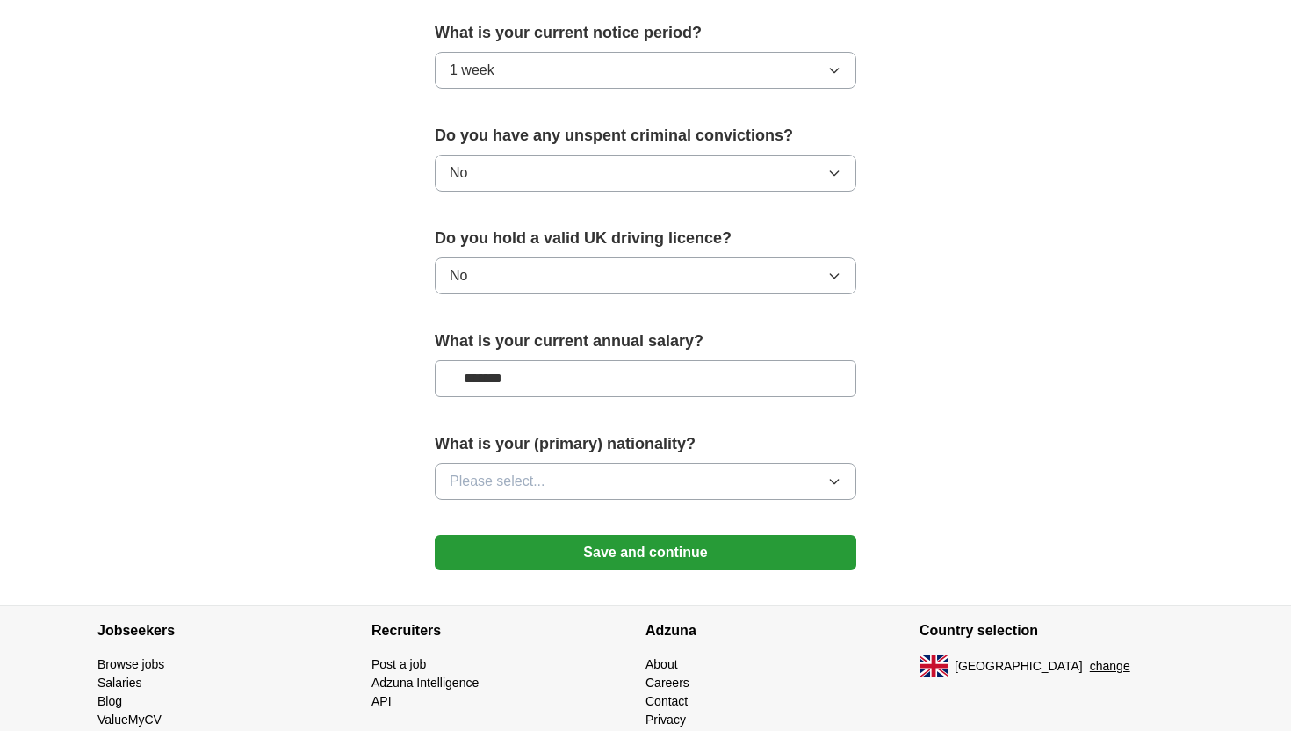
scroll to position [1028, 0]
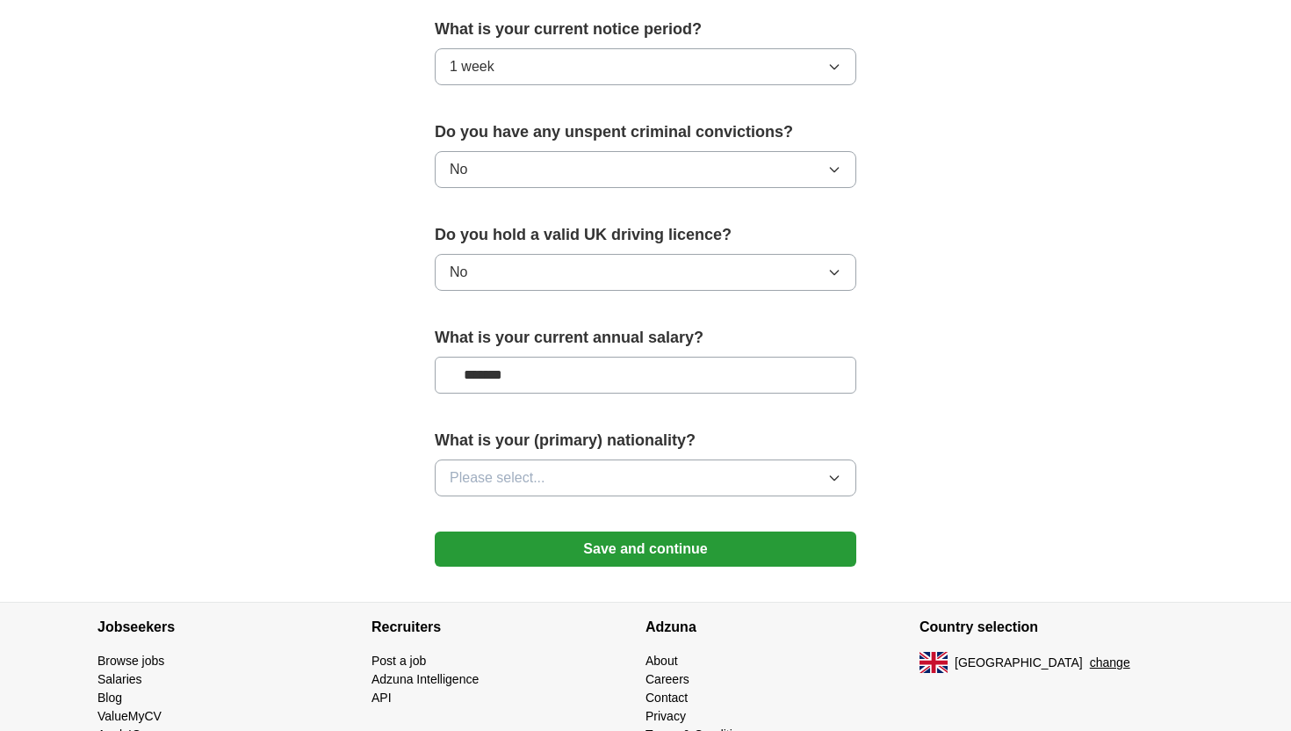
type input "*******"
click at [597, 489] on button "Please select..." at bounding box center [646, 477] width 422 height 37
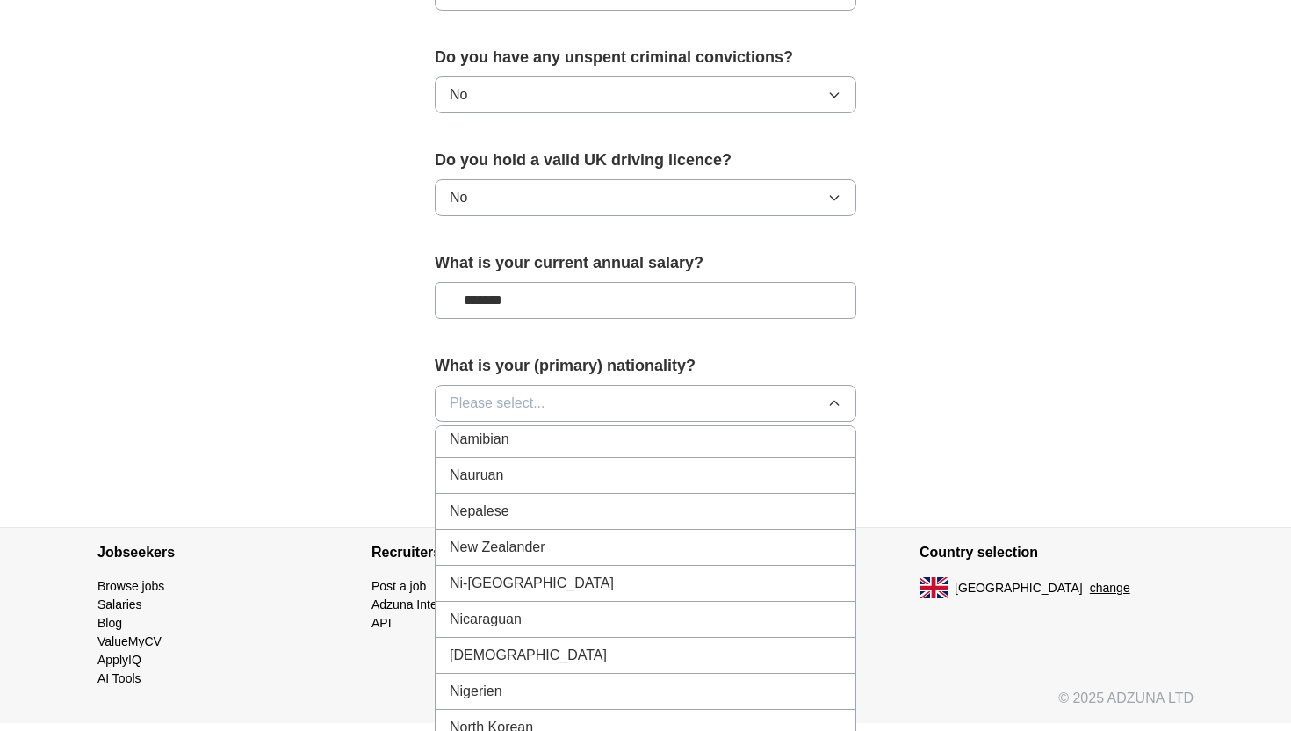
scroll to position [4438, 0]
click at [582, 646] on div "[DEMOGRAPHIC_DATA]" at bounding box center [646, 650] width 392 height 21
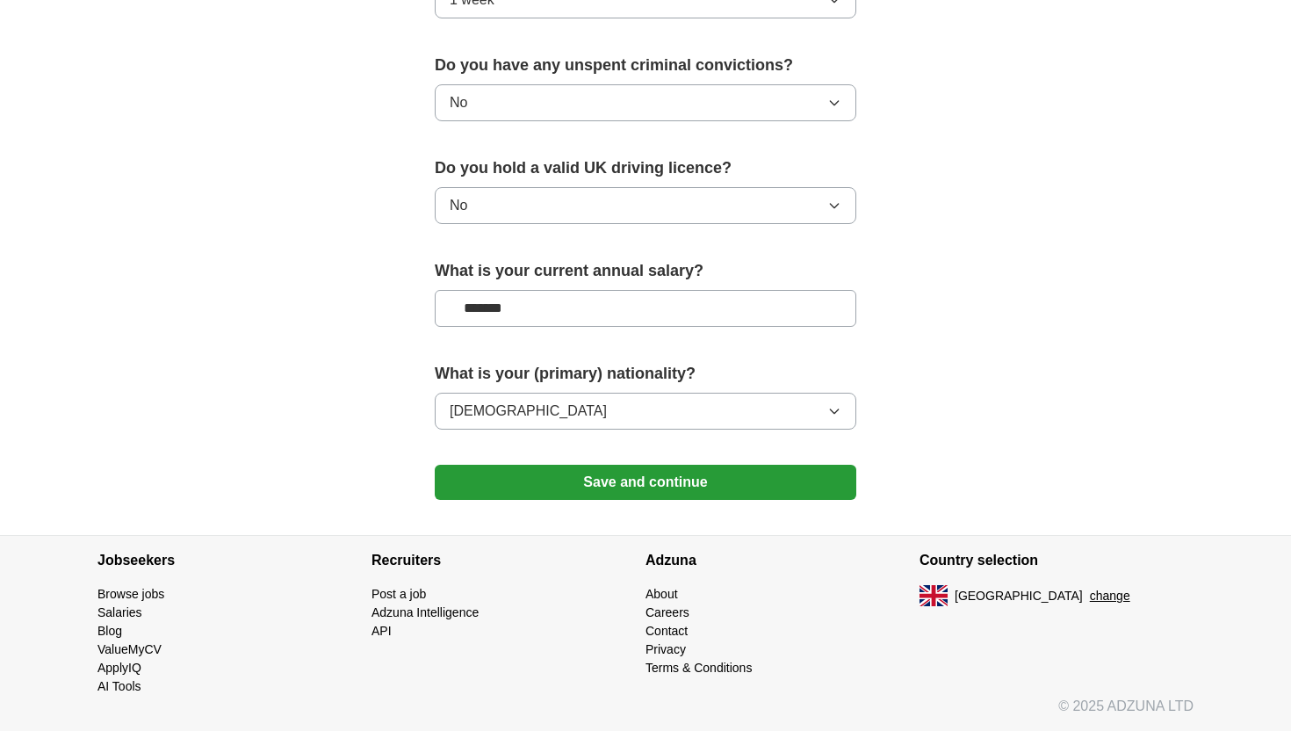
scroll to position [1094, 0]
click at [631, 487] on button "Save and continue" at bounding box center [646, 482] width 422 height 35
